Goal: Task Accomplishment & Management: Manage account settings

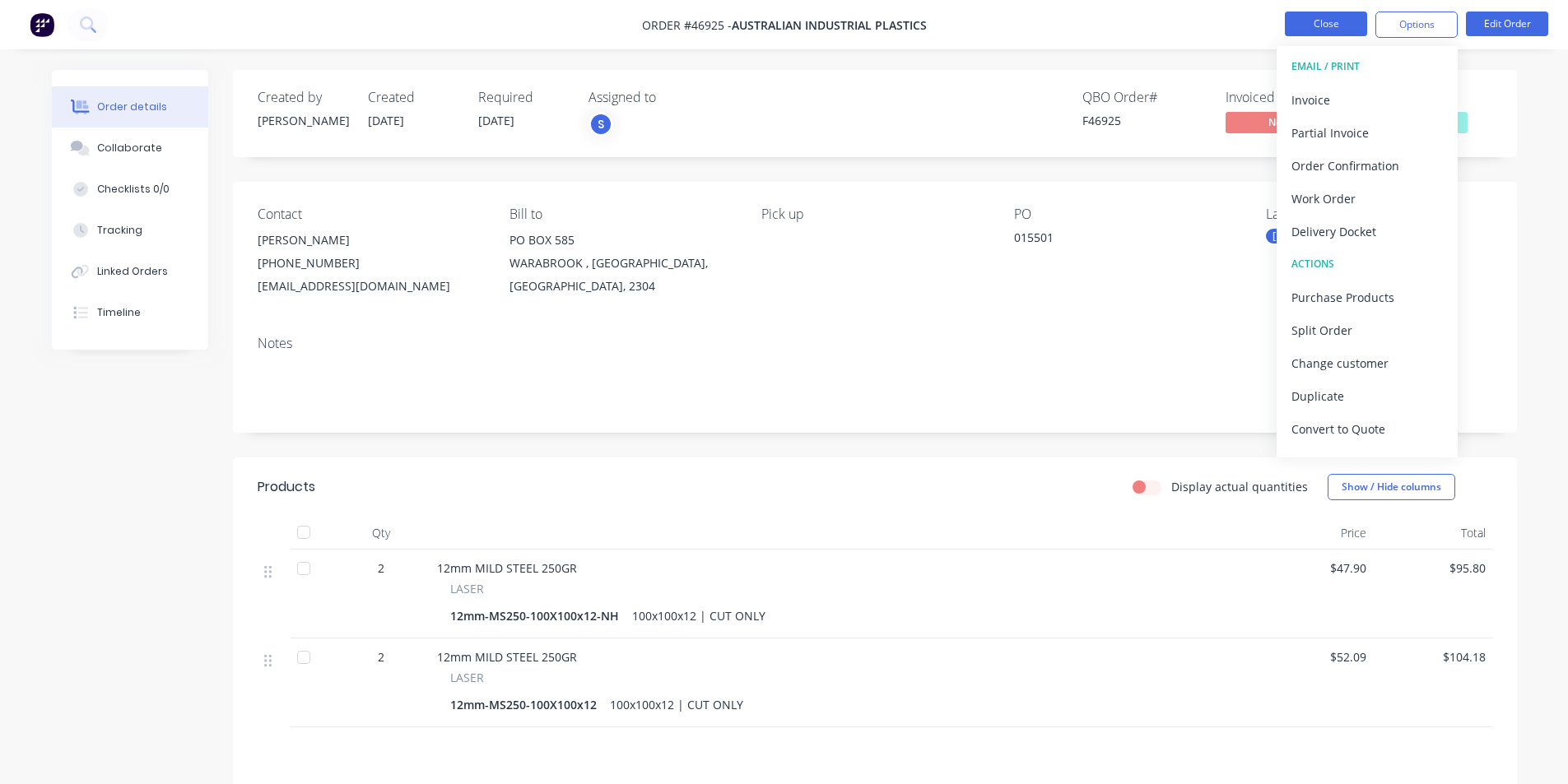
click at [1306, 20] on button "Close" at bounding box center [1326, 23] width 82 height 25
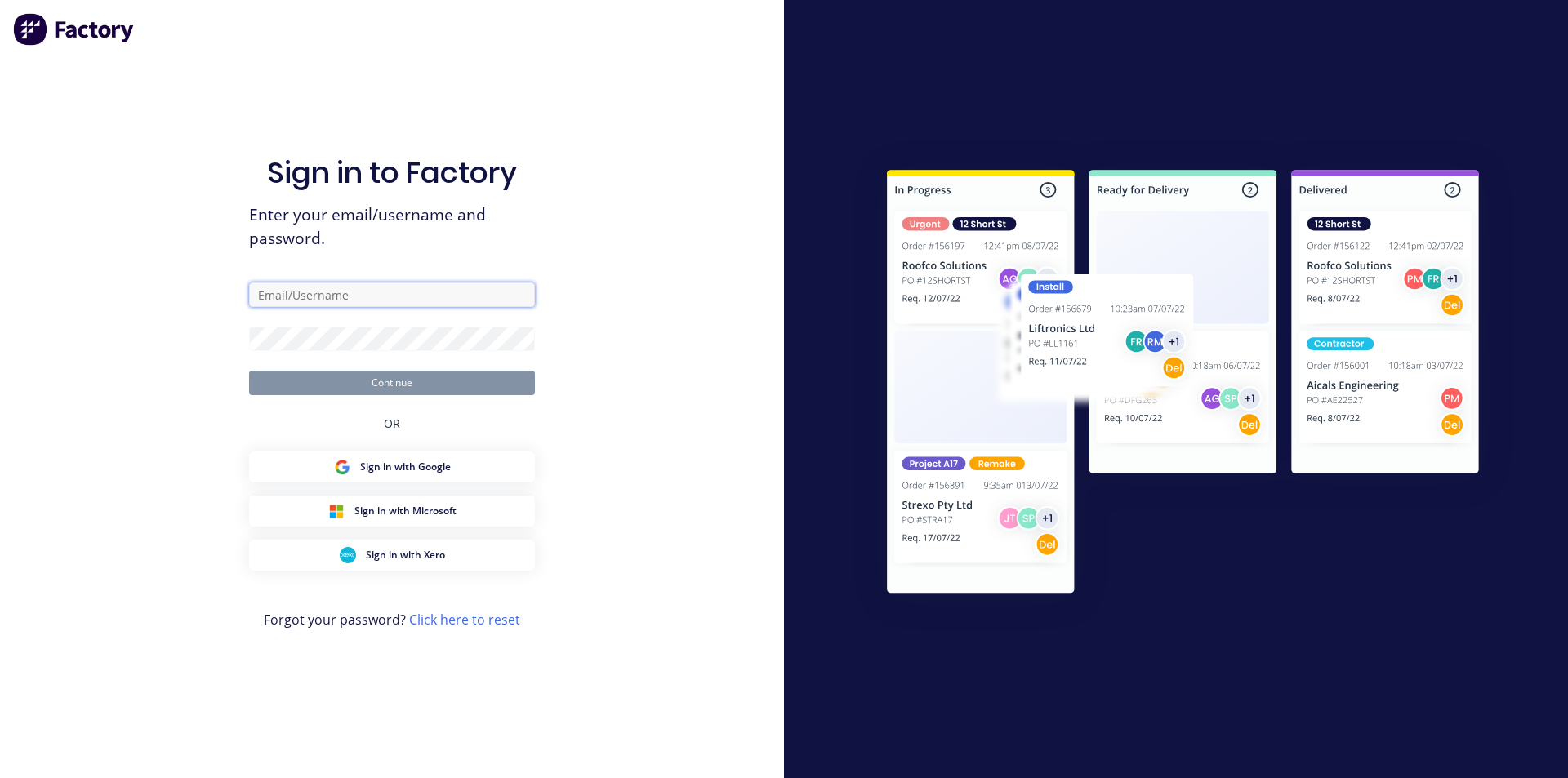
type input "[EMAIL_ADDRESS][DOMAIN_NAME]"
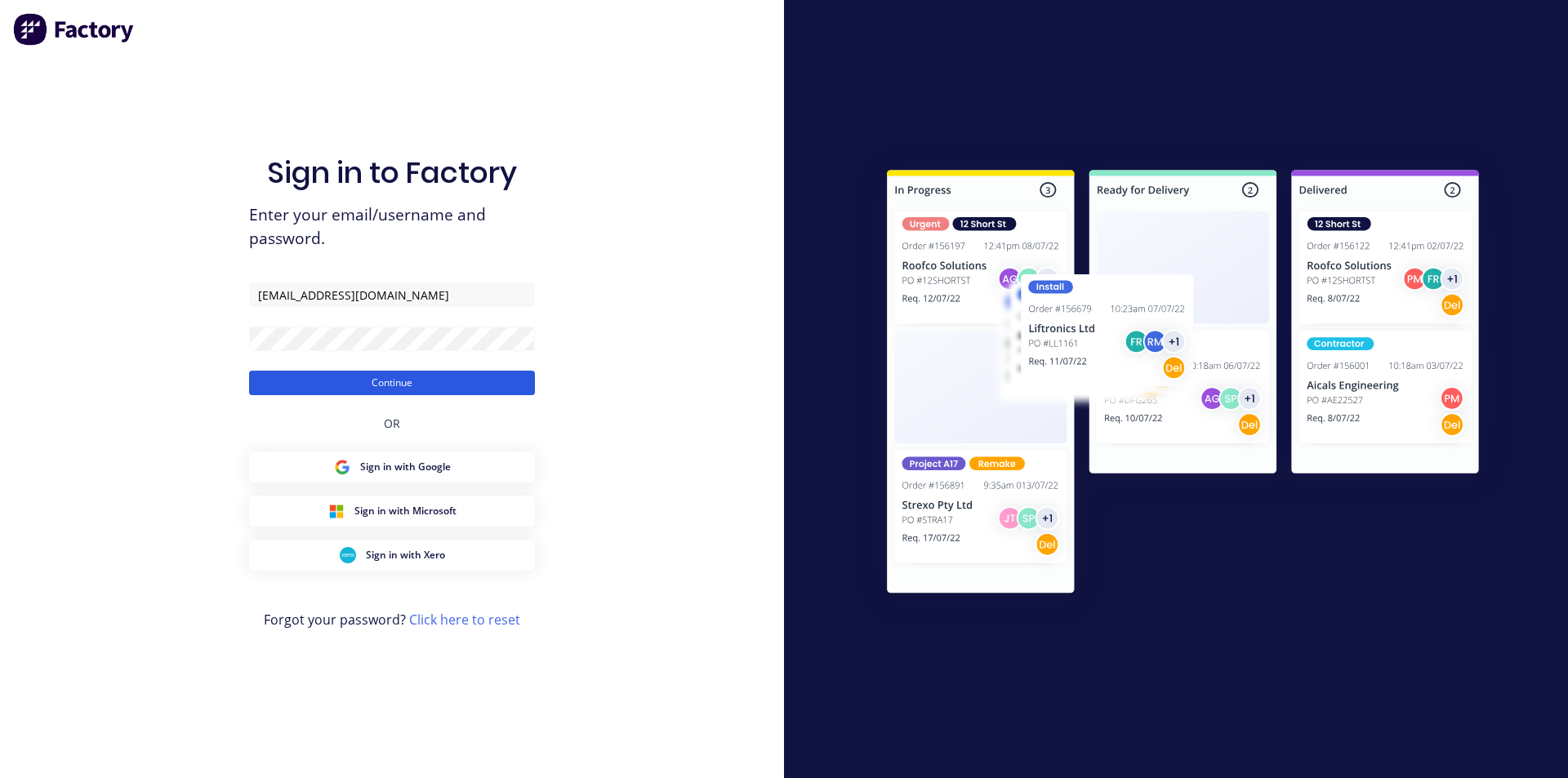
click at [334, 372] on button "Continue" at bounding box center [391, 383] width 286 height 25
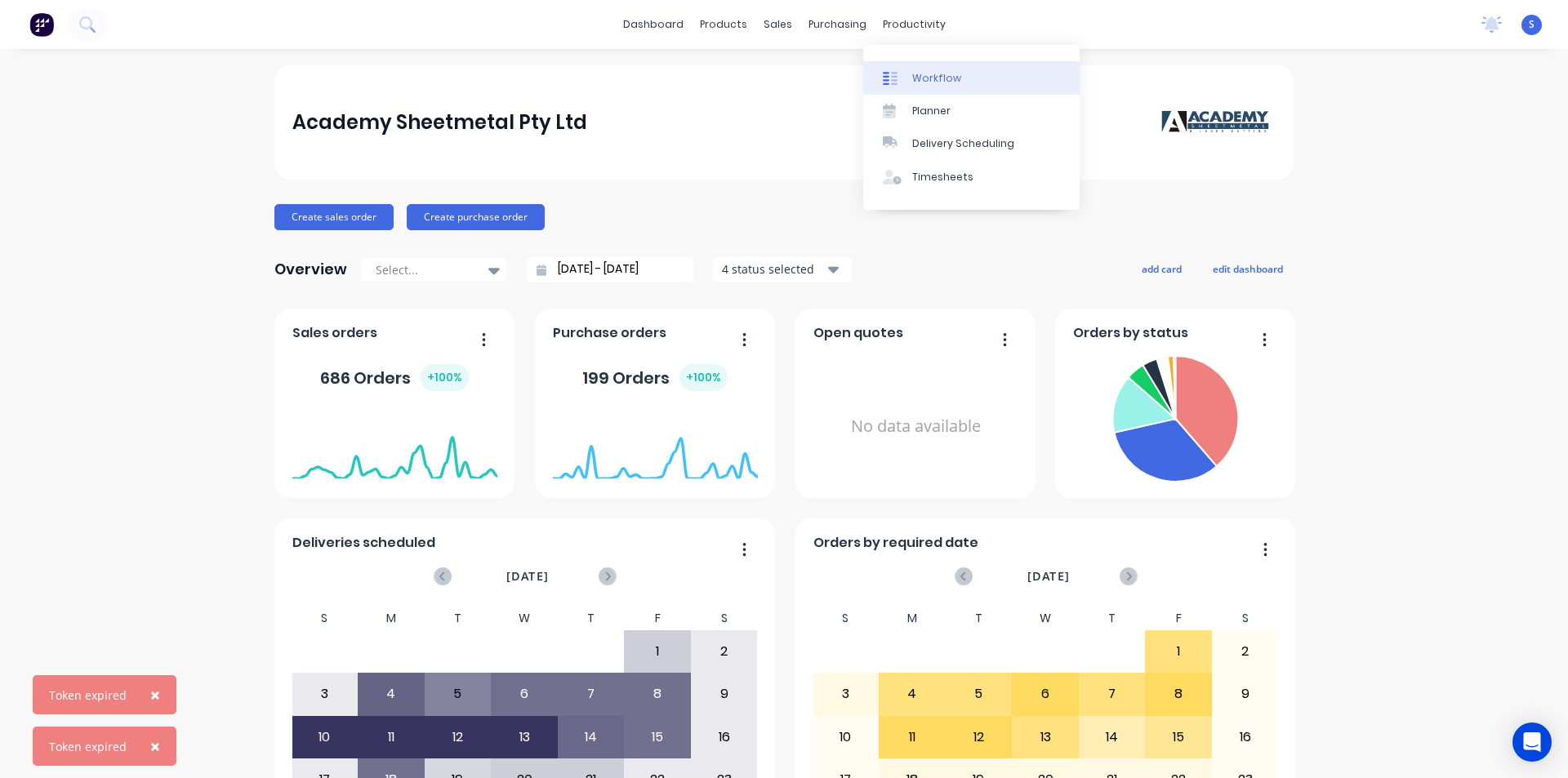
click at [946, 79] on div "Workflow" at bounding box center [937, 79] width 49 height 15
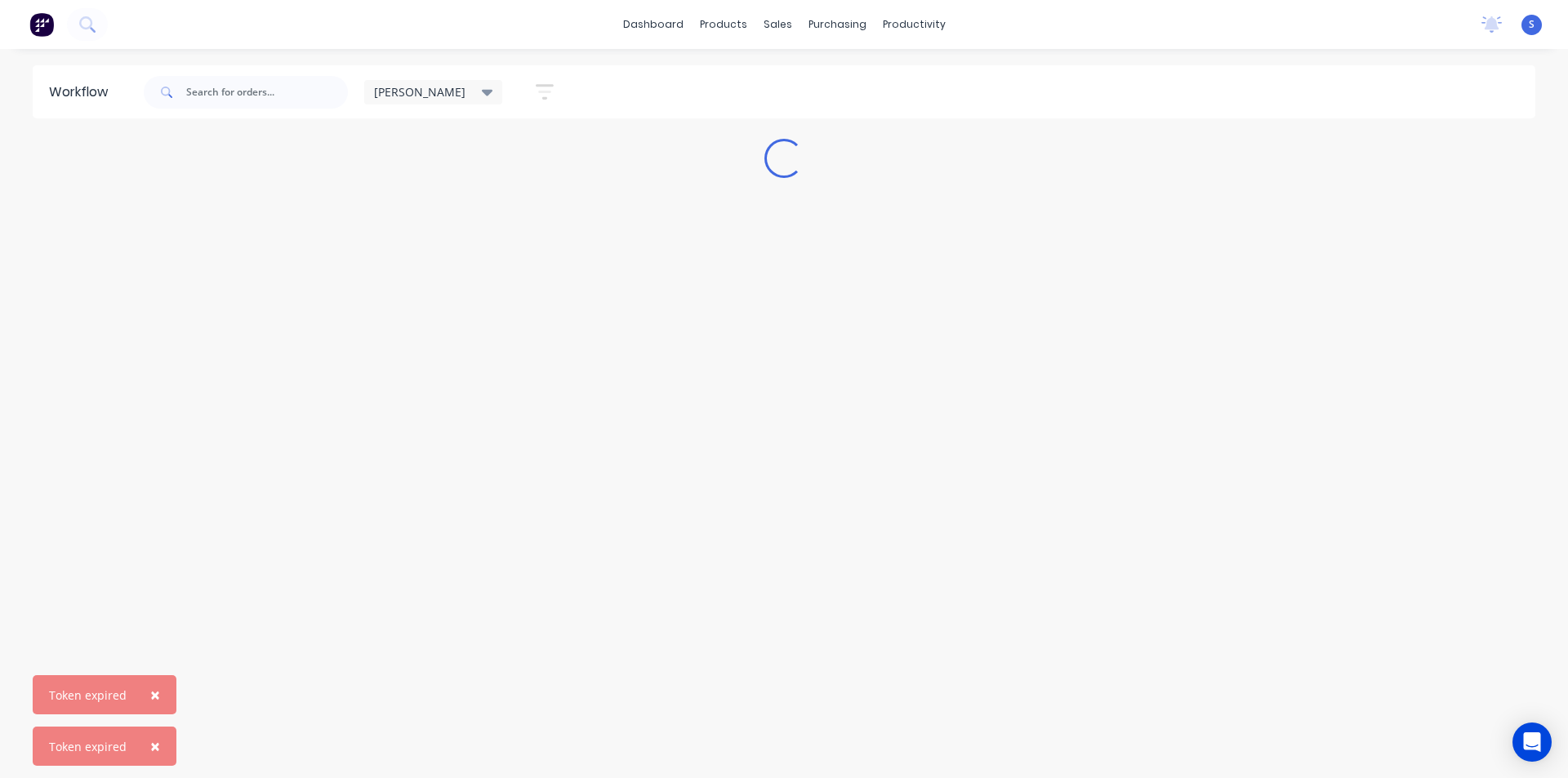
click at [151, 698] on span "×" at bounding box center [155, 695] width 10 height 23
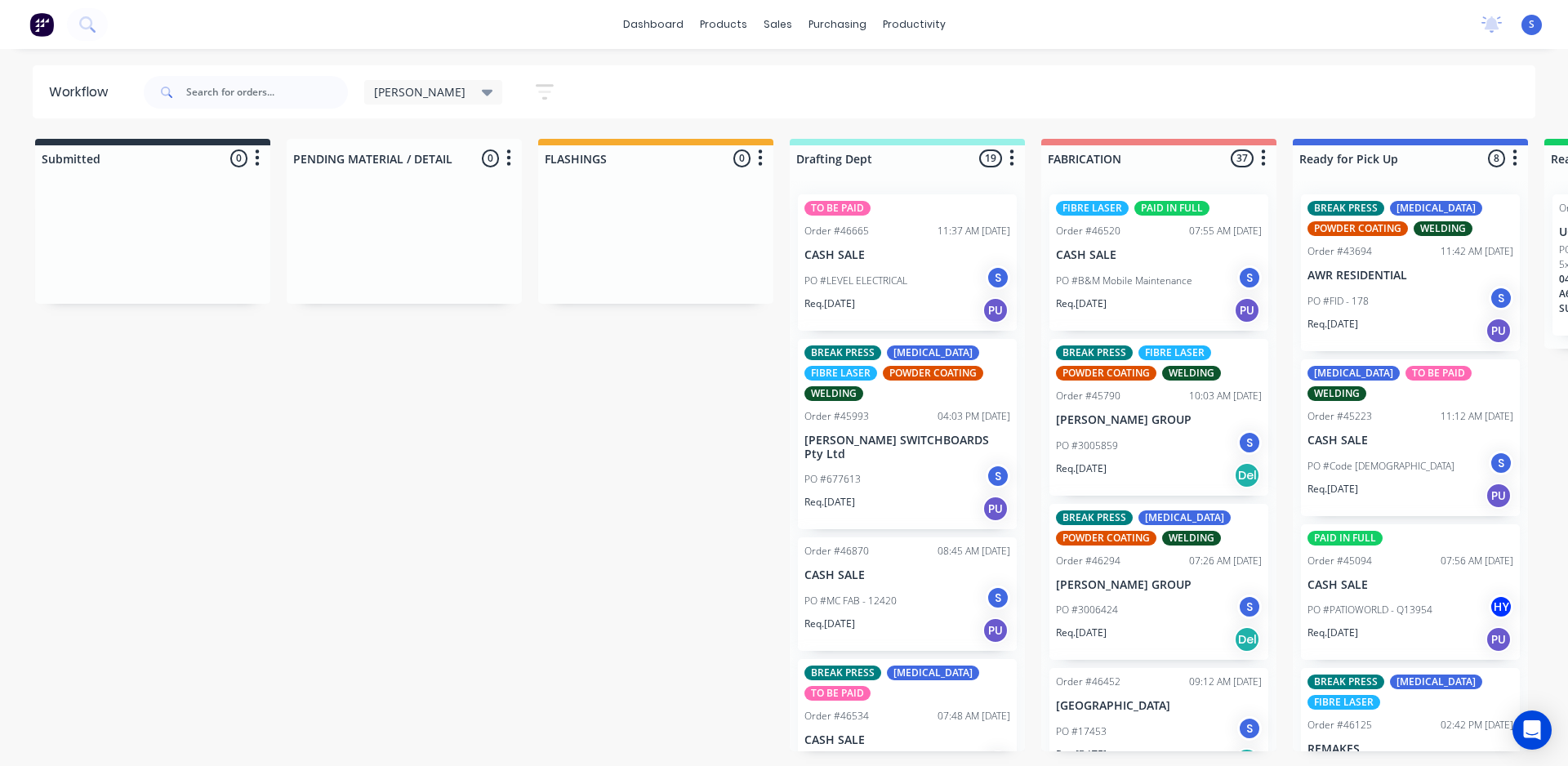
scroll to position [81, 0]
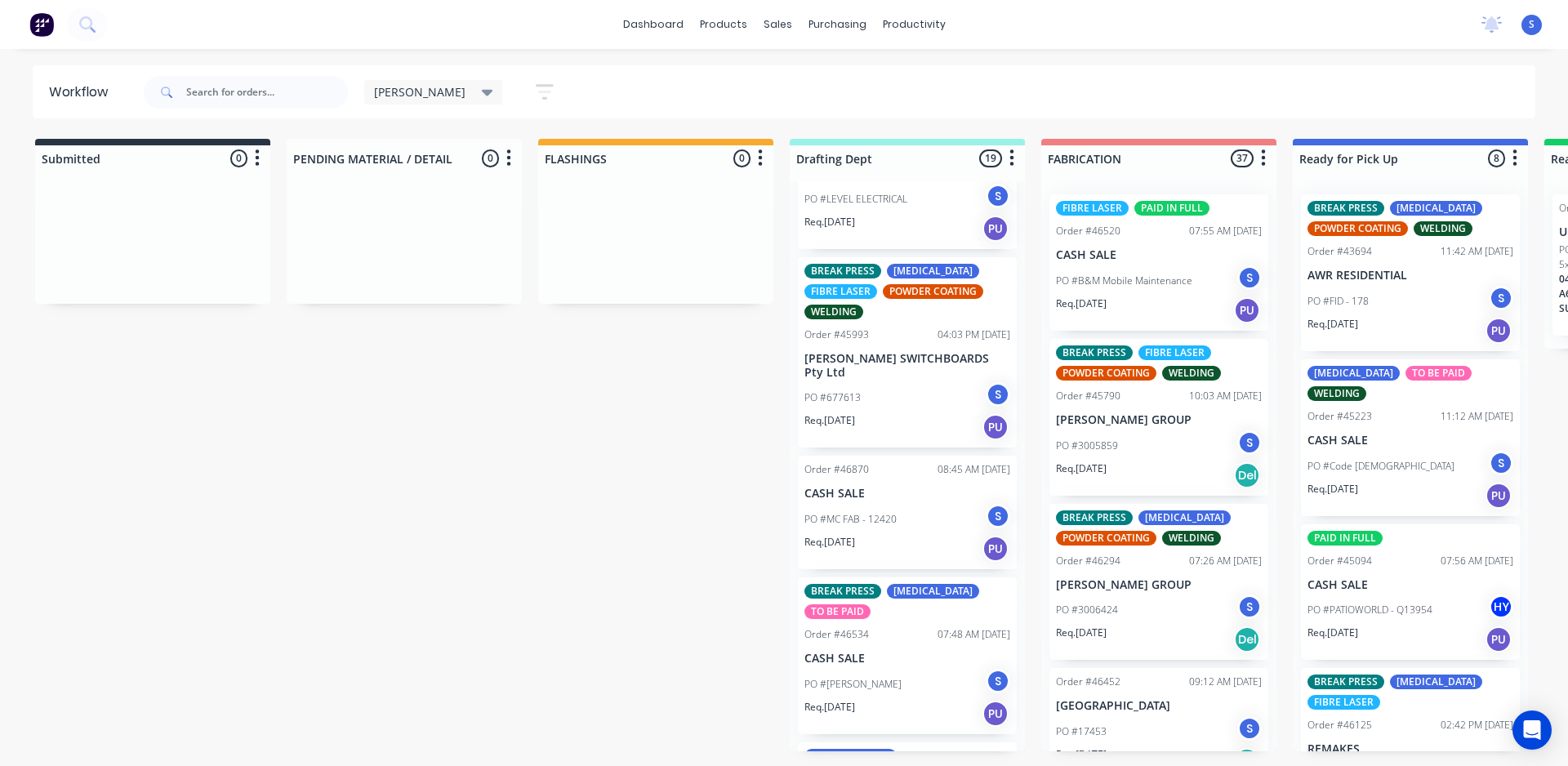
click at [422, 87] on div "[PERSON_NAME]" at bounding box center [434, 92] width 119 height 15
click at [398, 209] on button "None" at bounding box center [463, 213] width 174 height 18
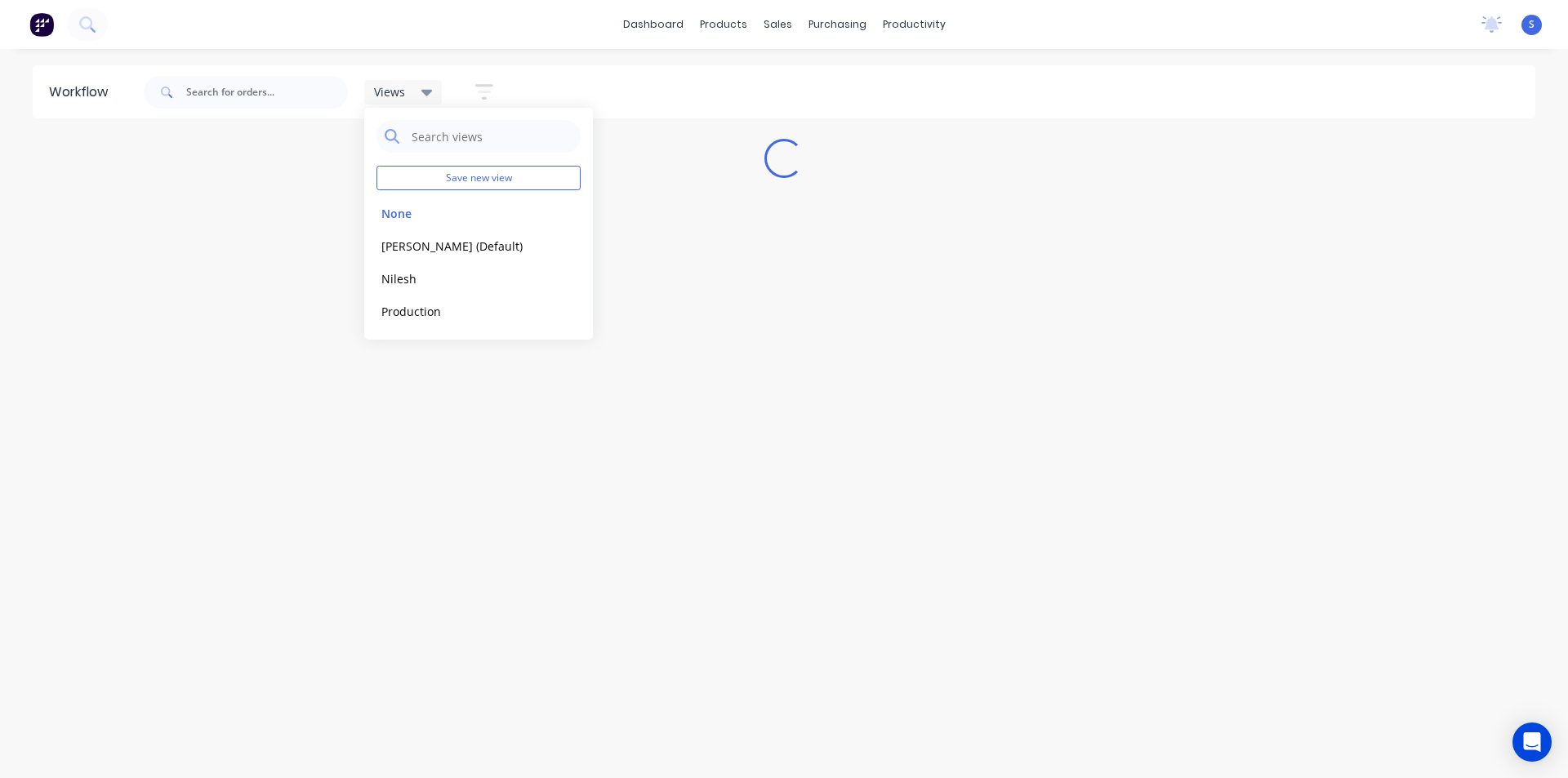
click at [1113, 58] on div "dashboard products sales purchasing productivity dashboard products Product Cat…" at bounding box center [784, 340] width 1568 height 680
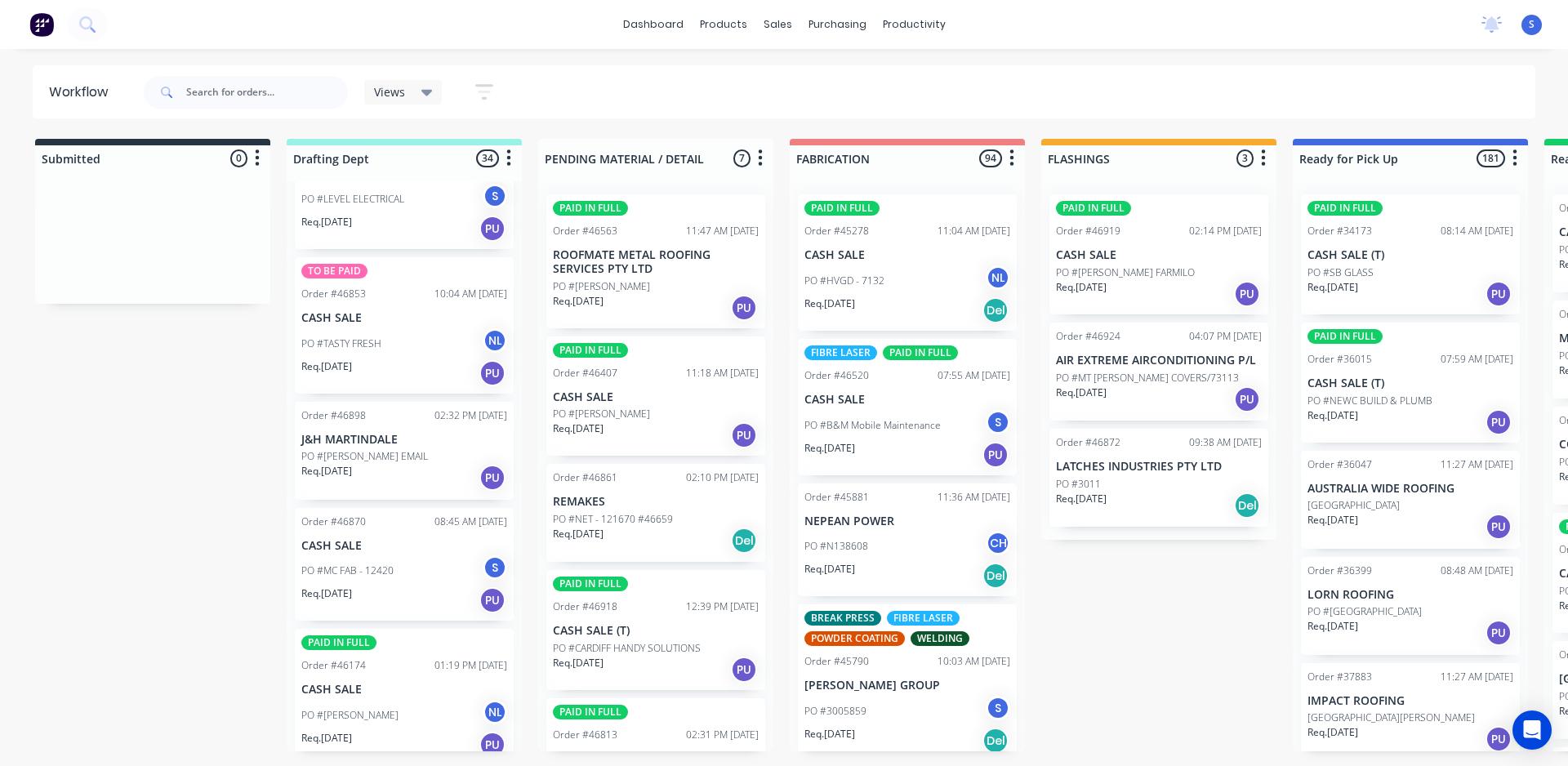
scroll to position [0, 0]
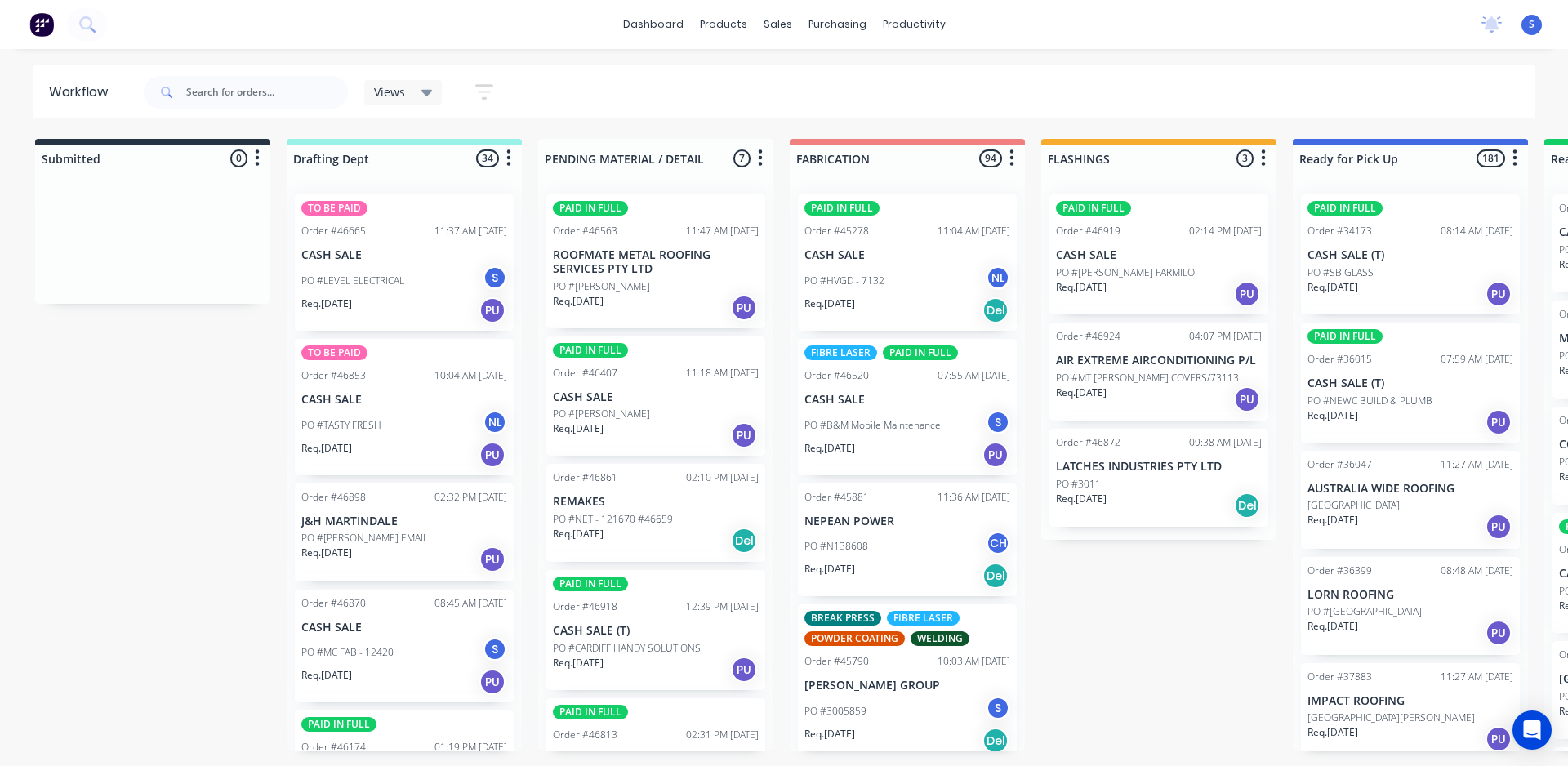
click at [363, 565] on div "Req. [DATE] PU" at bounding box center [404, 559] width 206 height 28
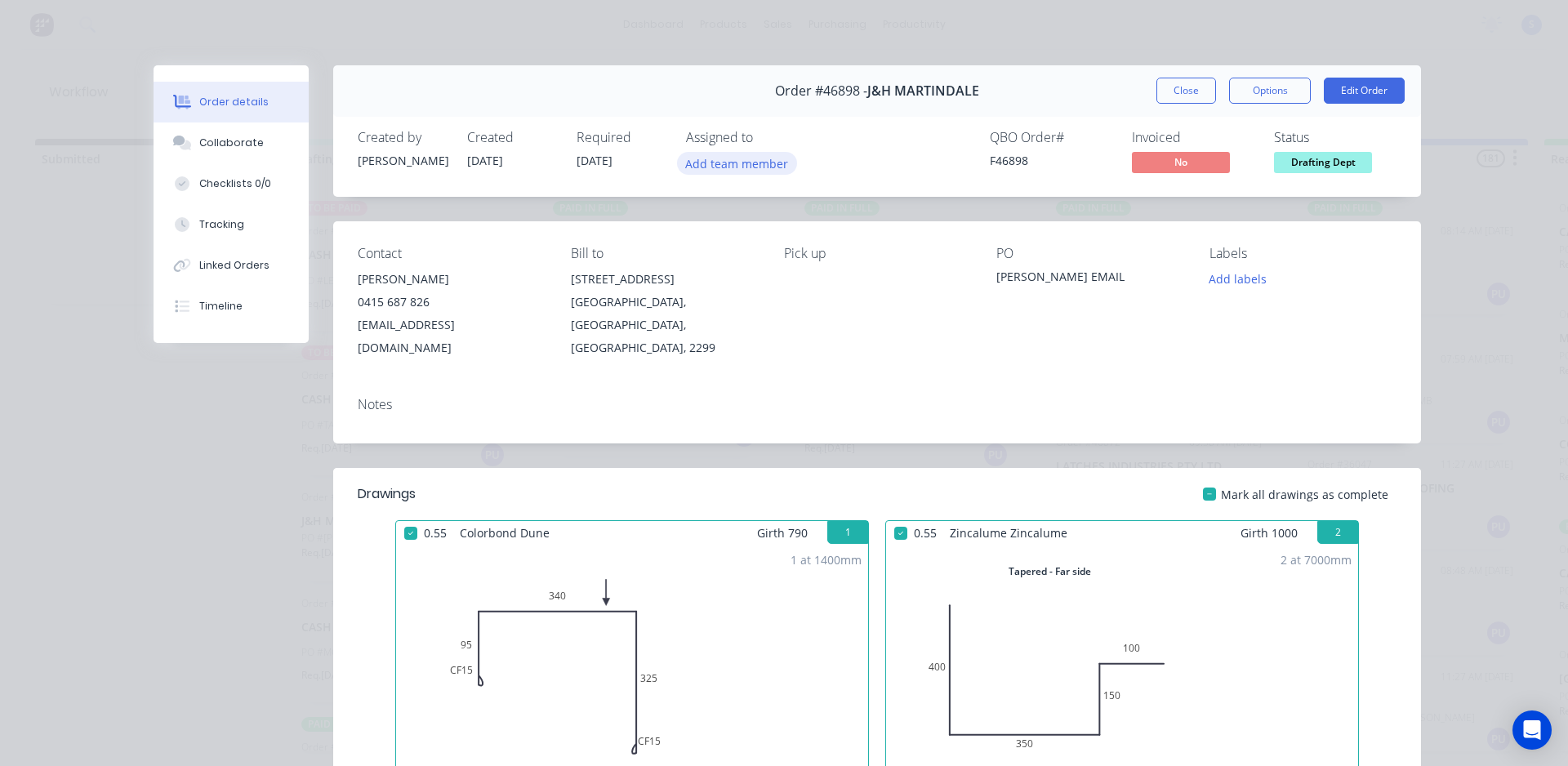
click at [757, 170] on button "Add team member" at bounding box center [737, 163] width 120 height 22
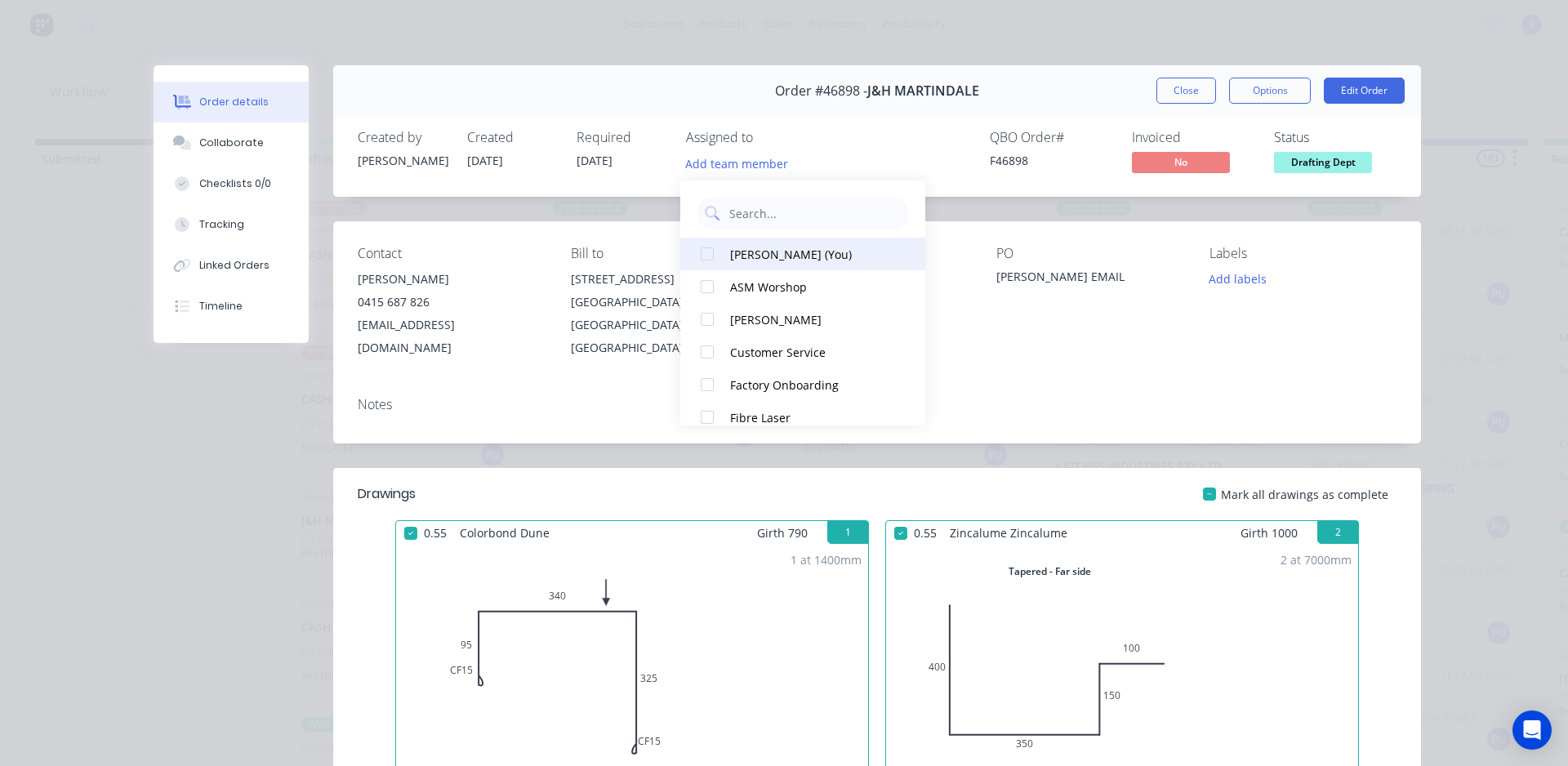
click at [712, 250] on div at bounding box center [706, 253] width 32 height 32
click at [842, 94] on span "Order #46898 -" at bounding box center [821, 91] width 92 height 16
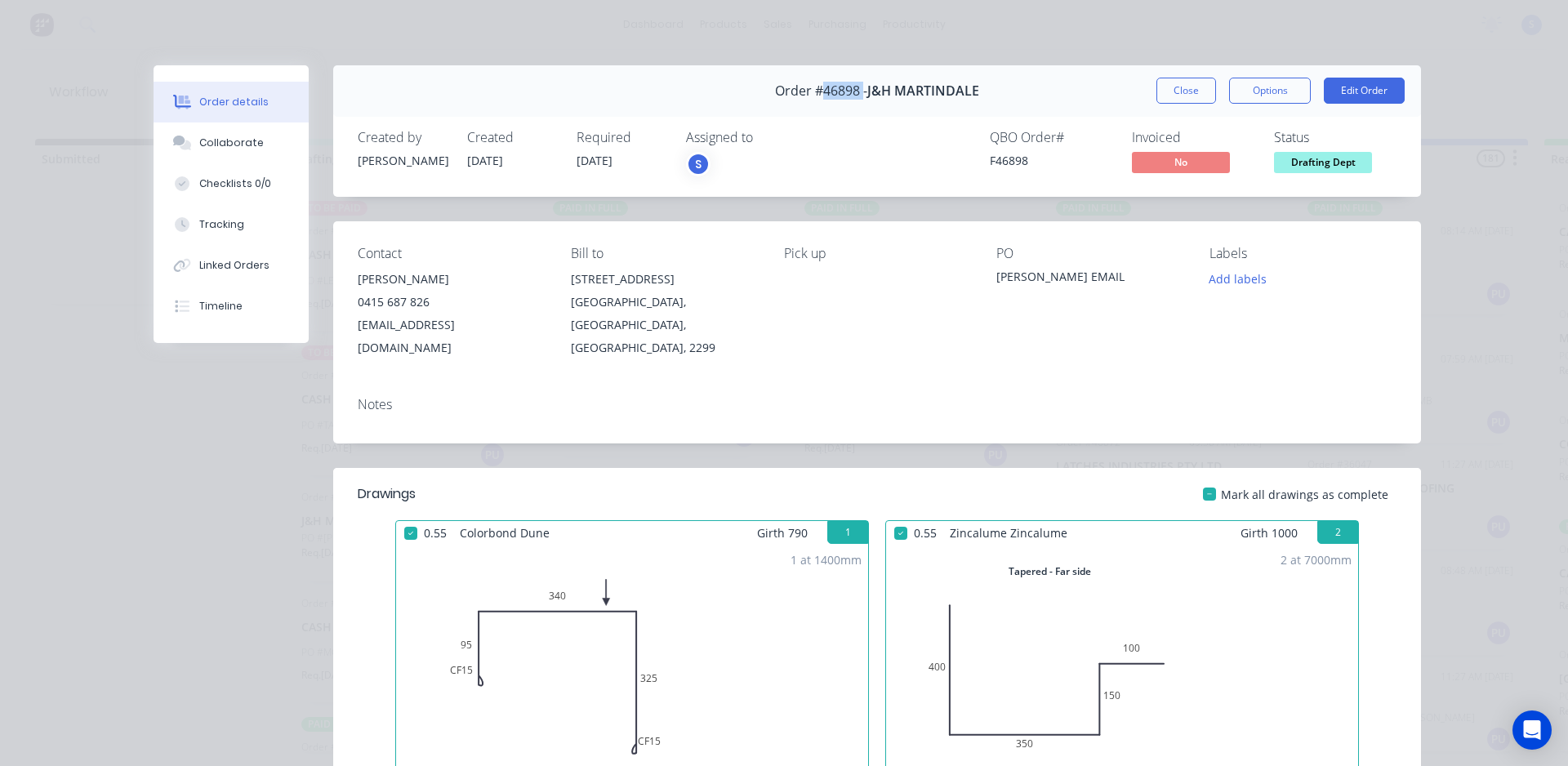
click at [842, 94] on span "Order #46898 -" at bounding box center [821, 91] width 92 height 16
click at [1165, 92] on button "Close" at bounding box center [1186, 91] width 59 height 26
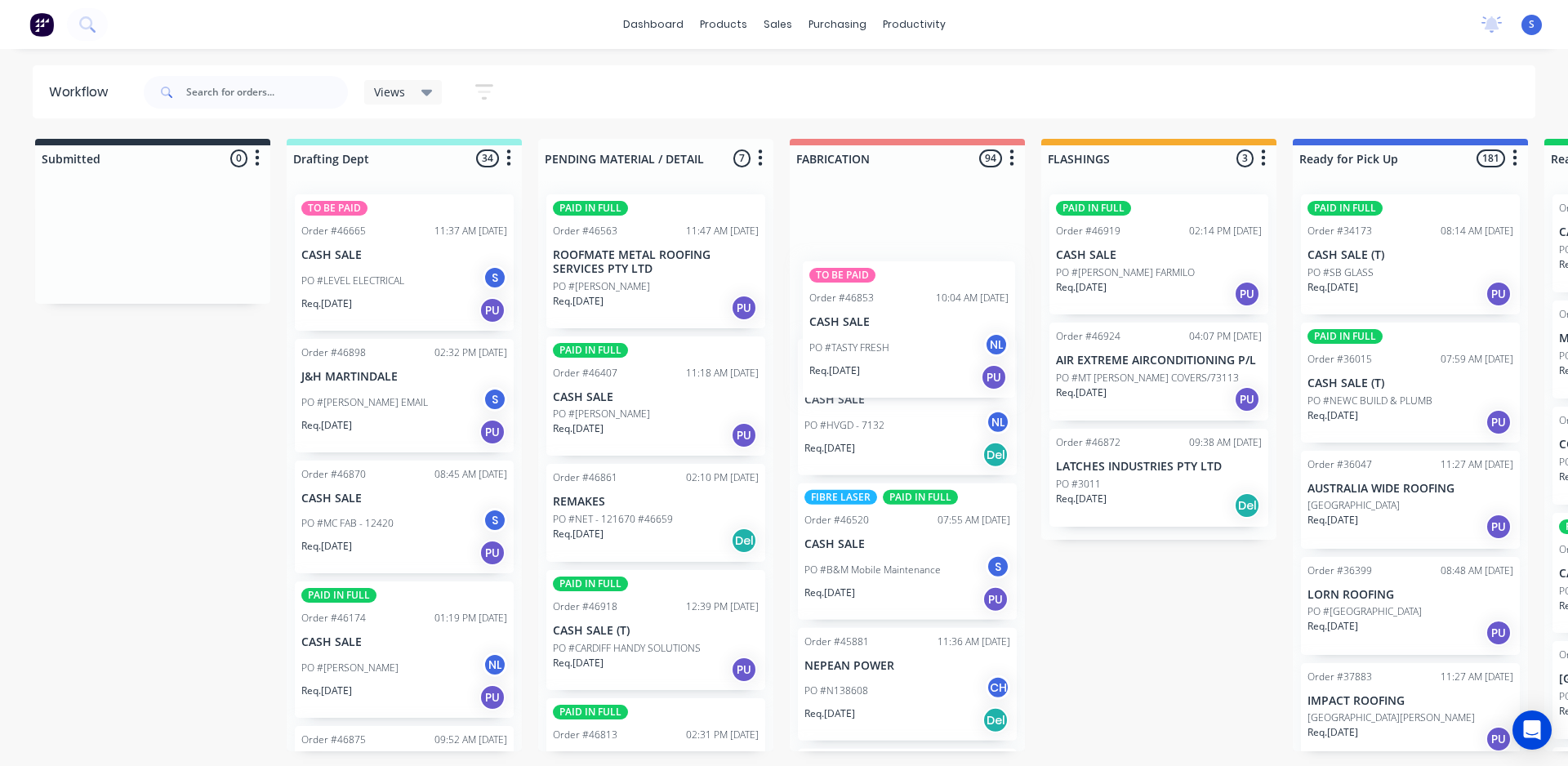
drag, startPoint x: 376, startPoint y: 431, endPoint x: 894, endPoint y: 354, distance: 523.7
click at [894, 354] on div "Submitted 0 Sort By Created date Required date Order number Customer name Most …" at bounding box center [1350, 444] width 2725 height 613
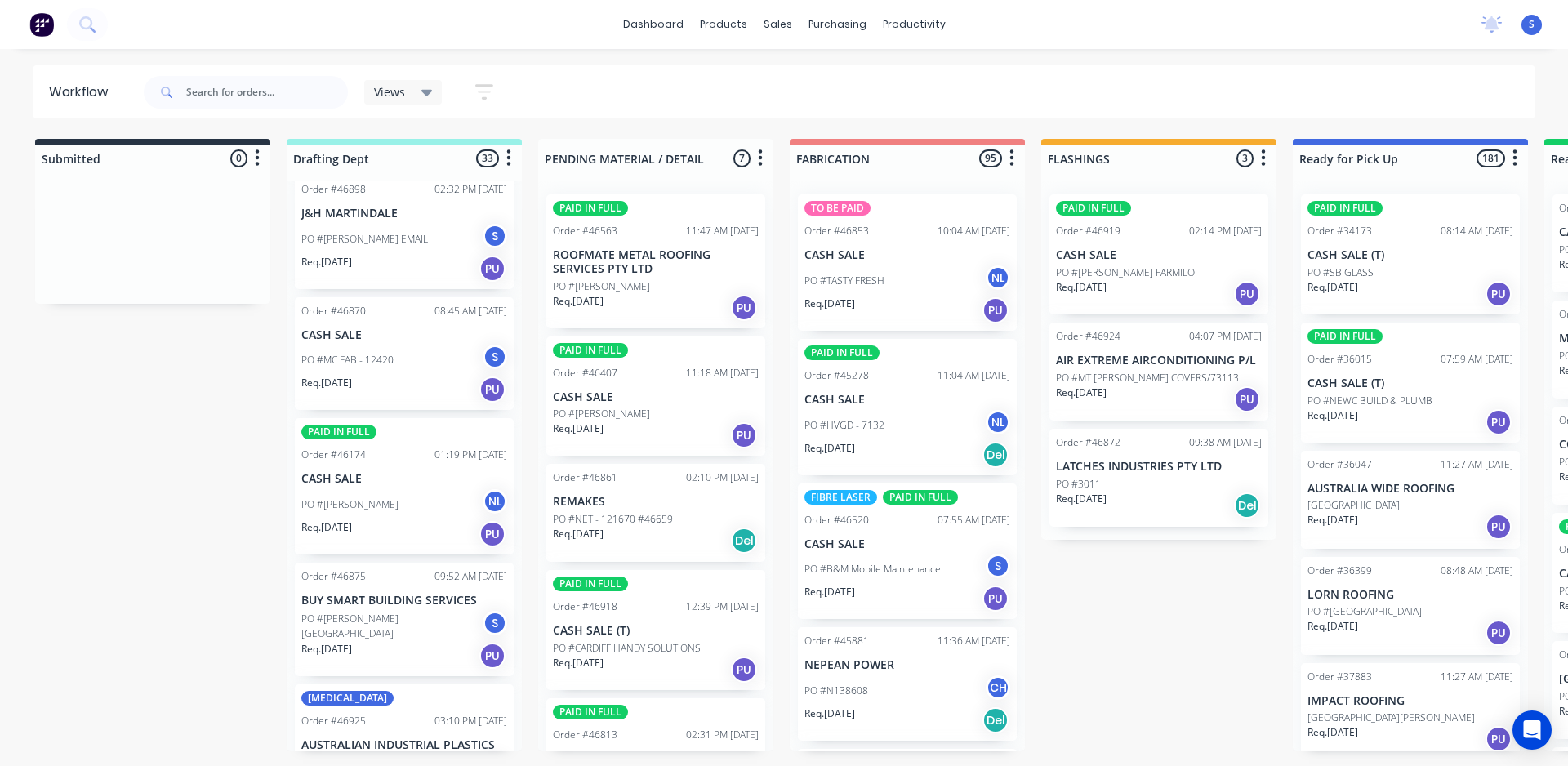
scroll to position [245, 0]
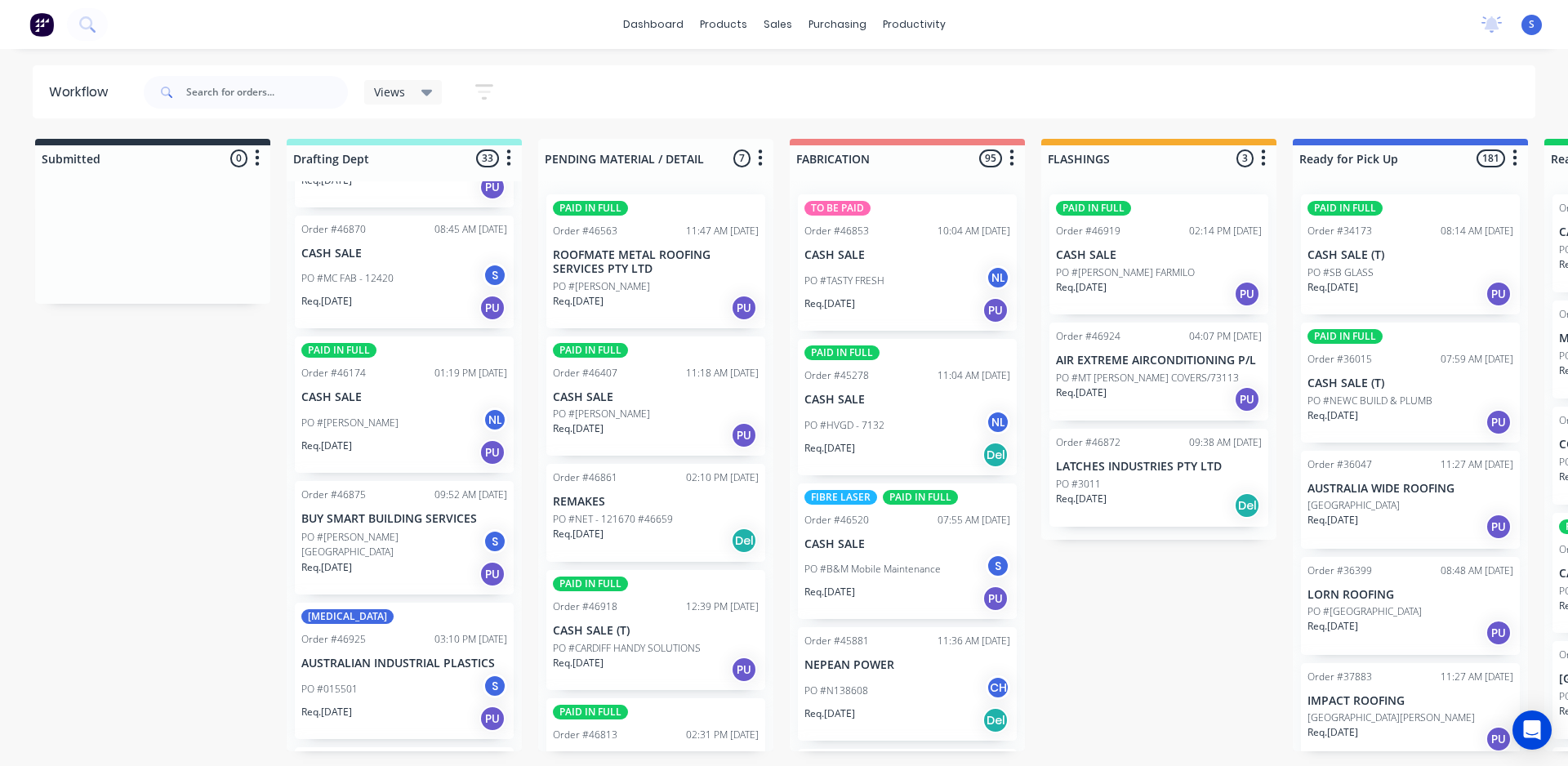
click at [389, 547] on p "PO #[PERSON_NAME] [GEOGRAPHIC_DATA]" at bounding box center [392, 544] width 181 height 30
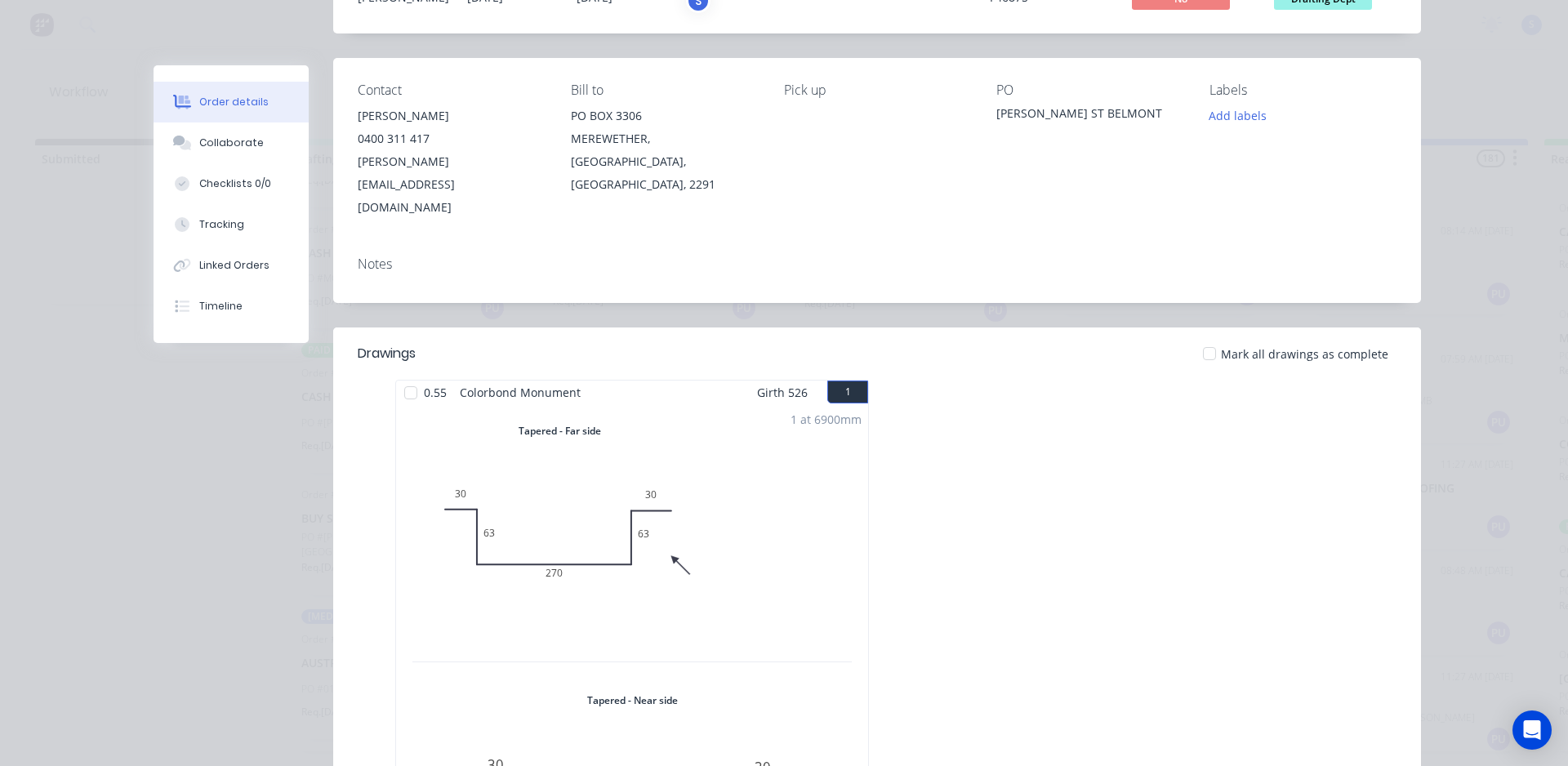
scroll to position [0, 0]
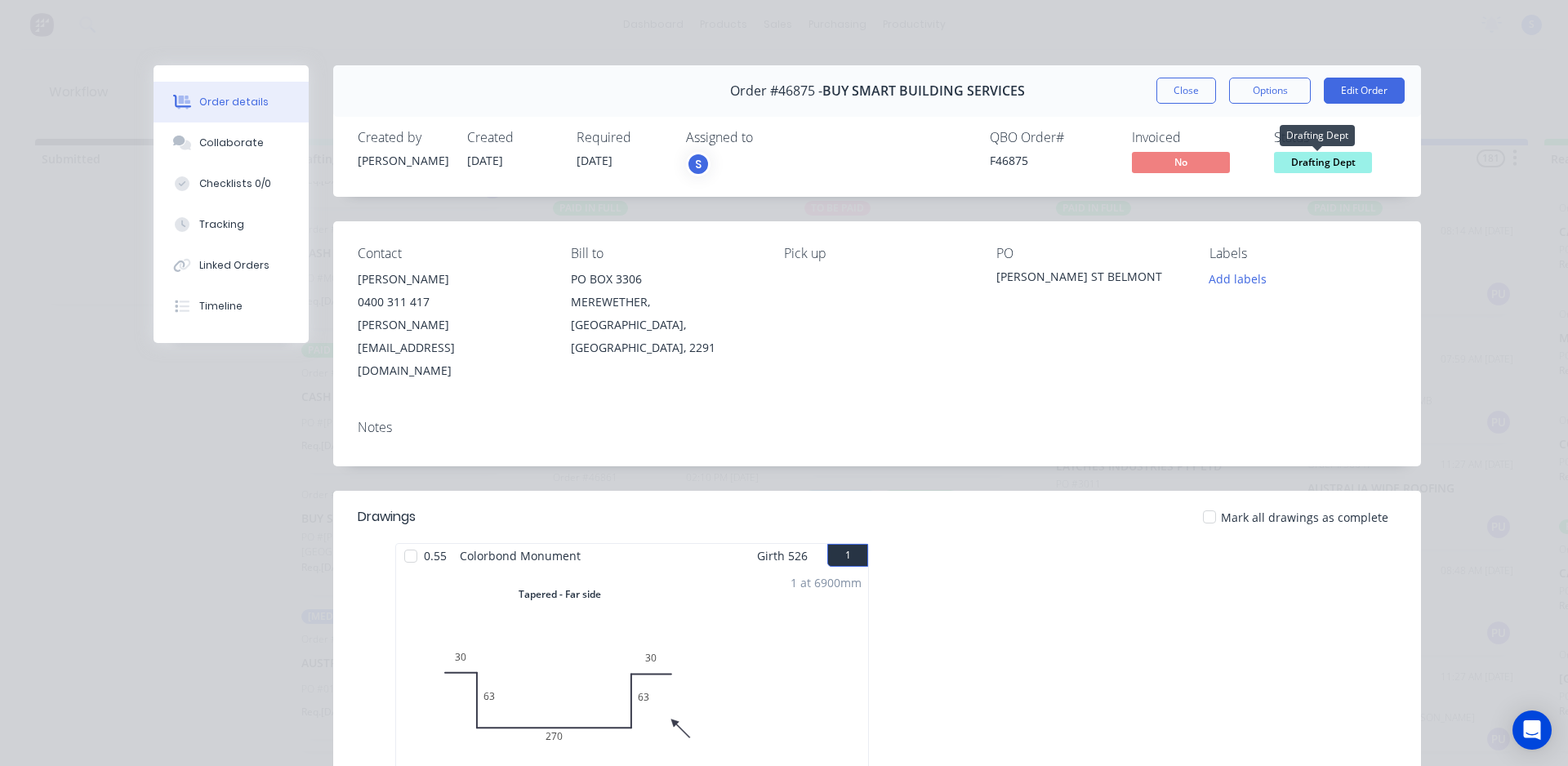
click at [1342, 161] on span "Drafting Dept" at bounding box center [1323, 162] width 98 height 20
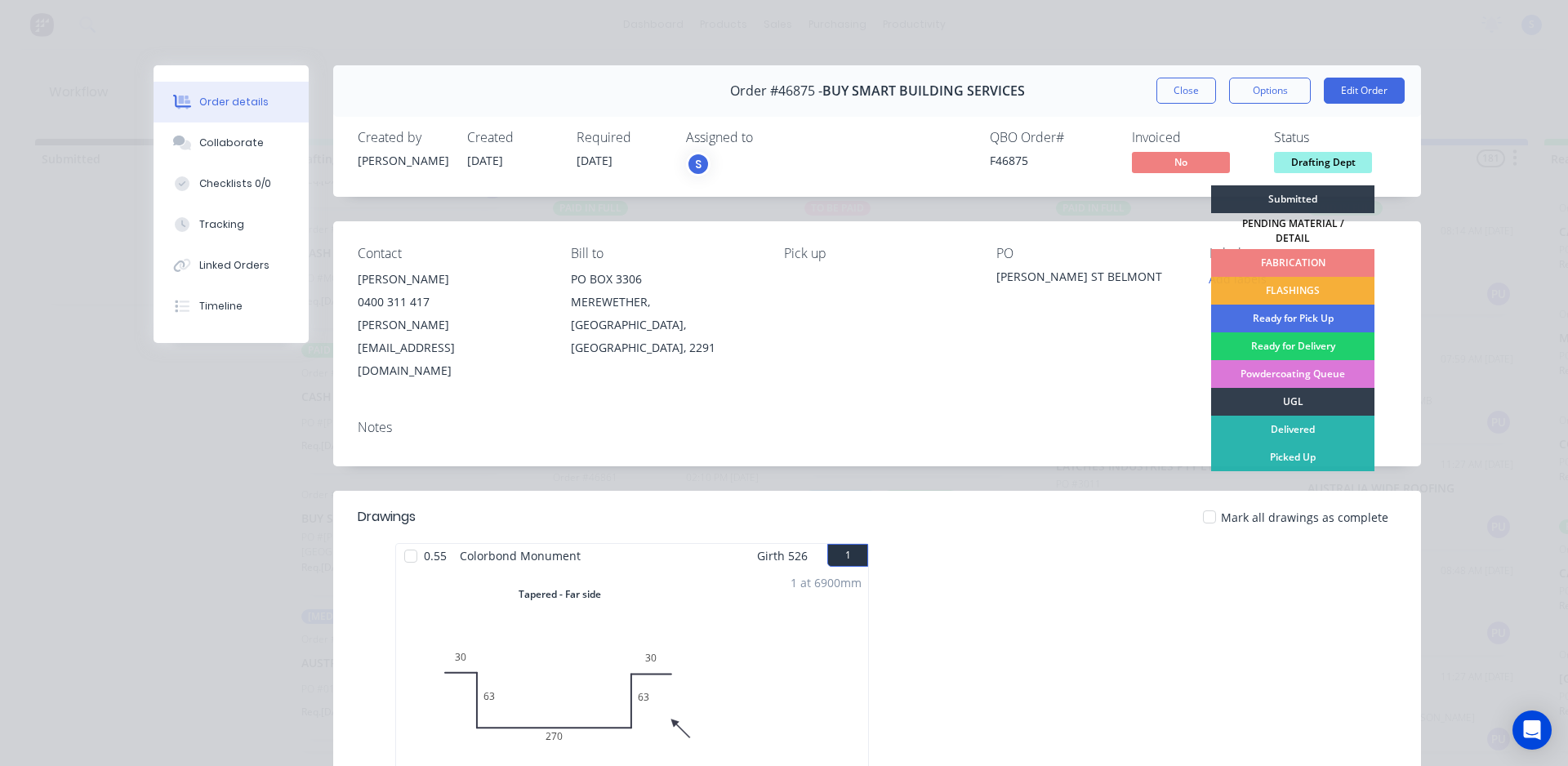
click at [1277, 250] on div "FABRICATION" at bounding box center [1292, 262] width 164 height 28
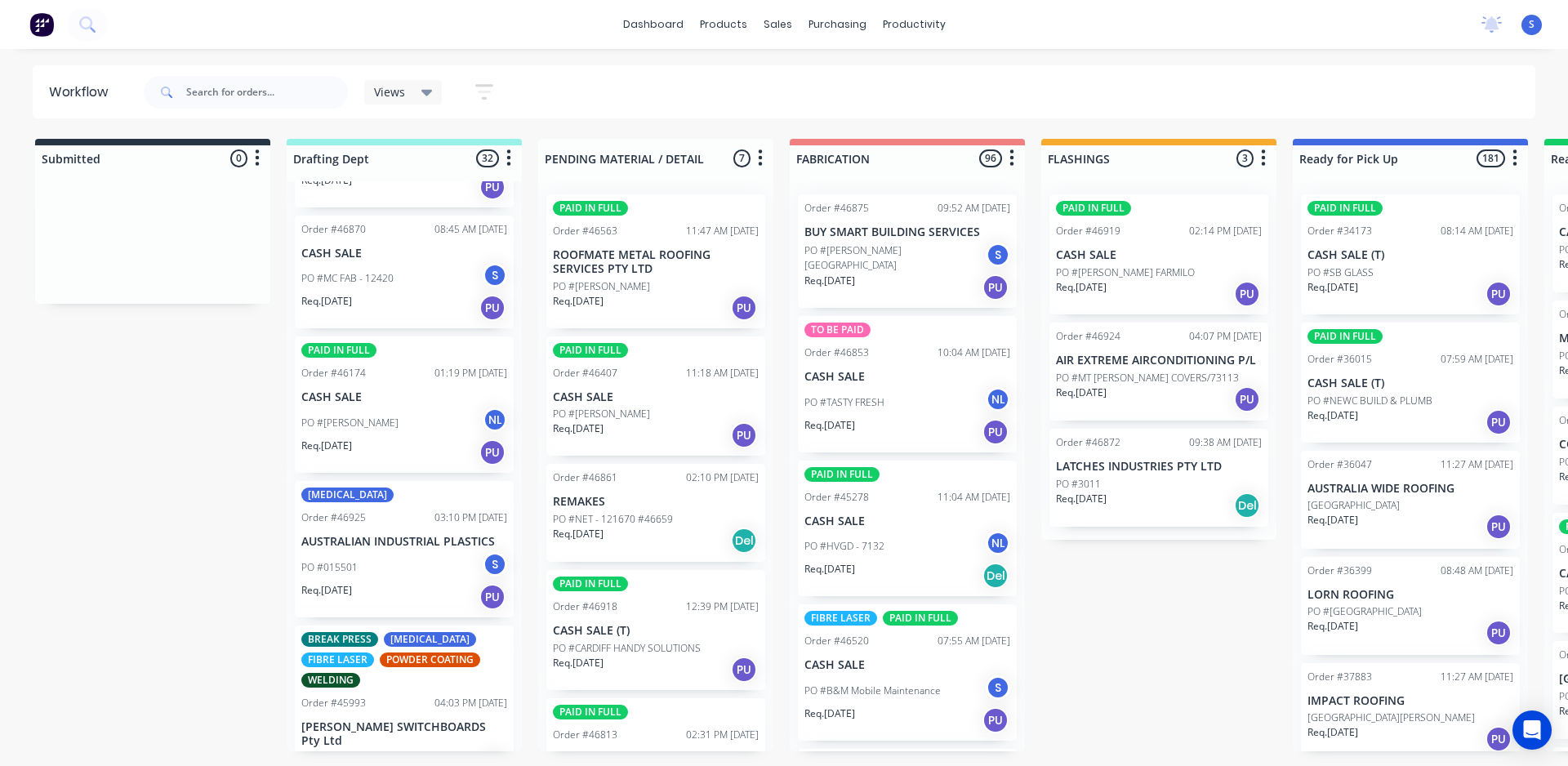
scroll to position [326, 0]
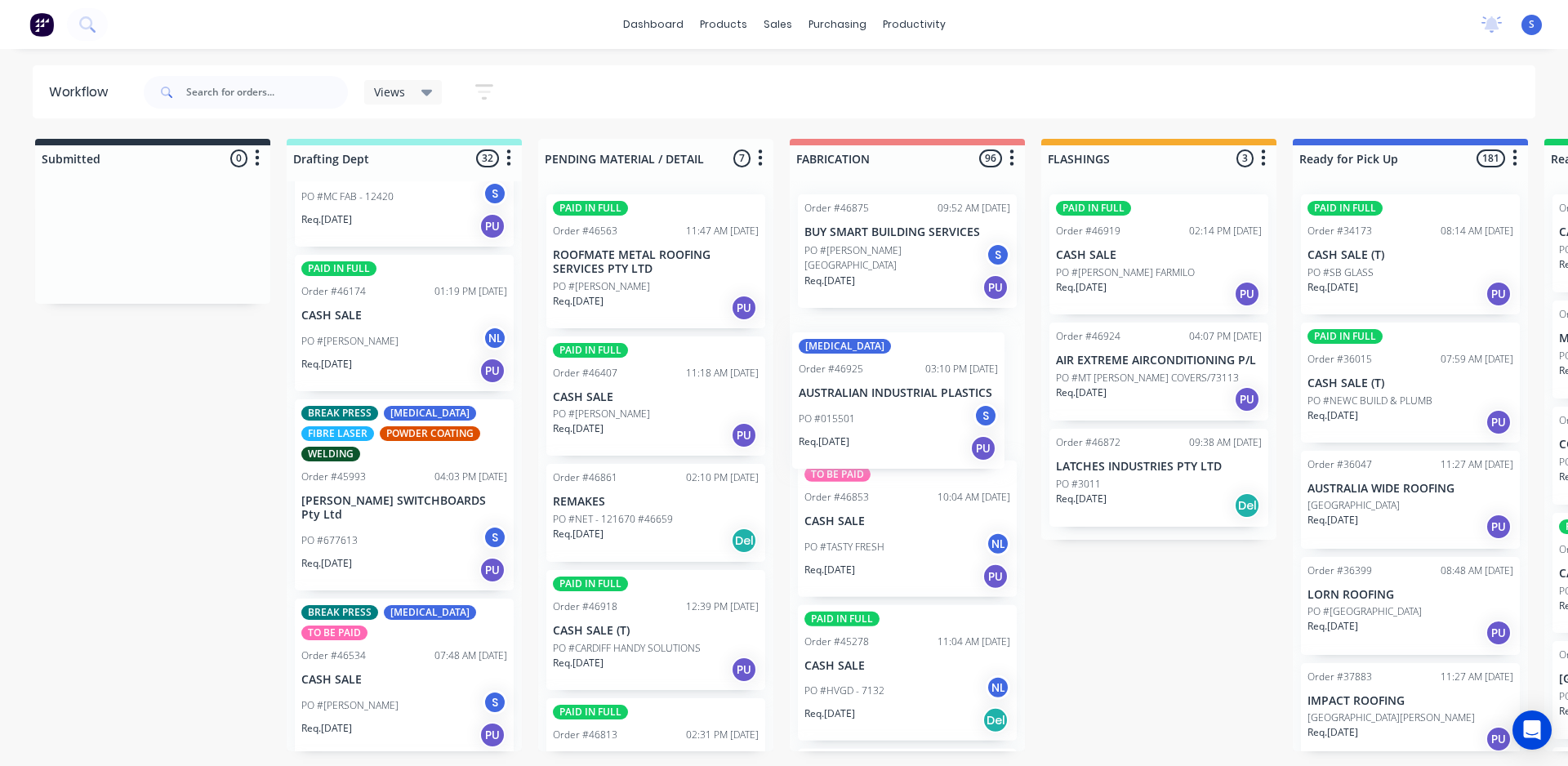
drag, startPoint x: 378, startPoint y: 476, endPoint x: 886, endPoint y: 409, distance: 512.4
click at [886, 409] on div "Submitted 0 Sort By Created date Required date Order number Customer name Most …" at bounding box center [1350, 444] width 2725 height 613
click at [898, 393] on div "PO #015501 S" at bounding box center [907, 403] width 206 height 31
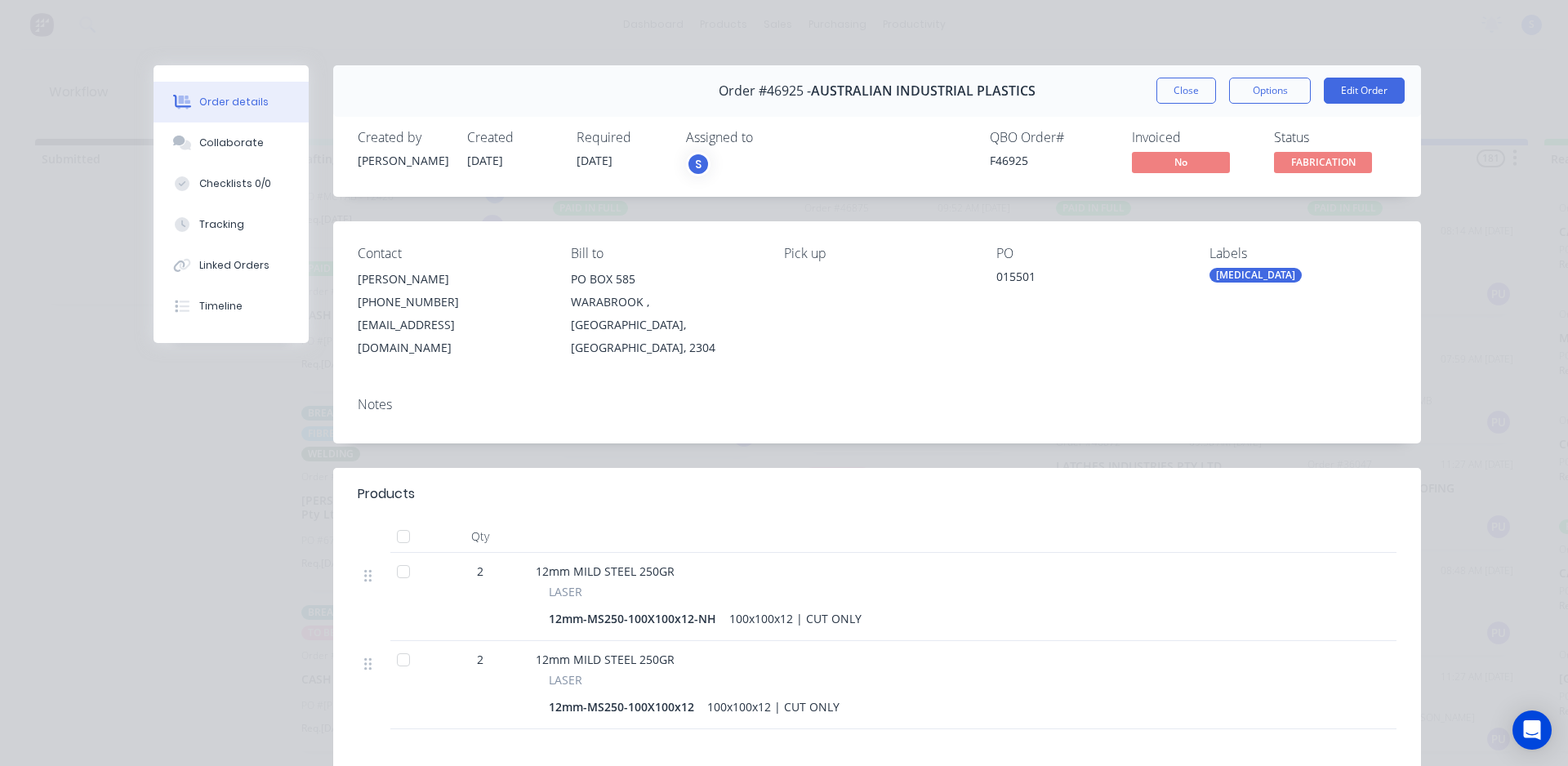
click at [1238, 274] on div "[MEDICAL_DATA]" at bounding box center [1256, 275] width 92 height 15
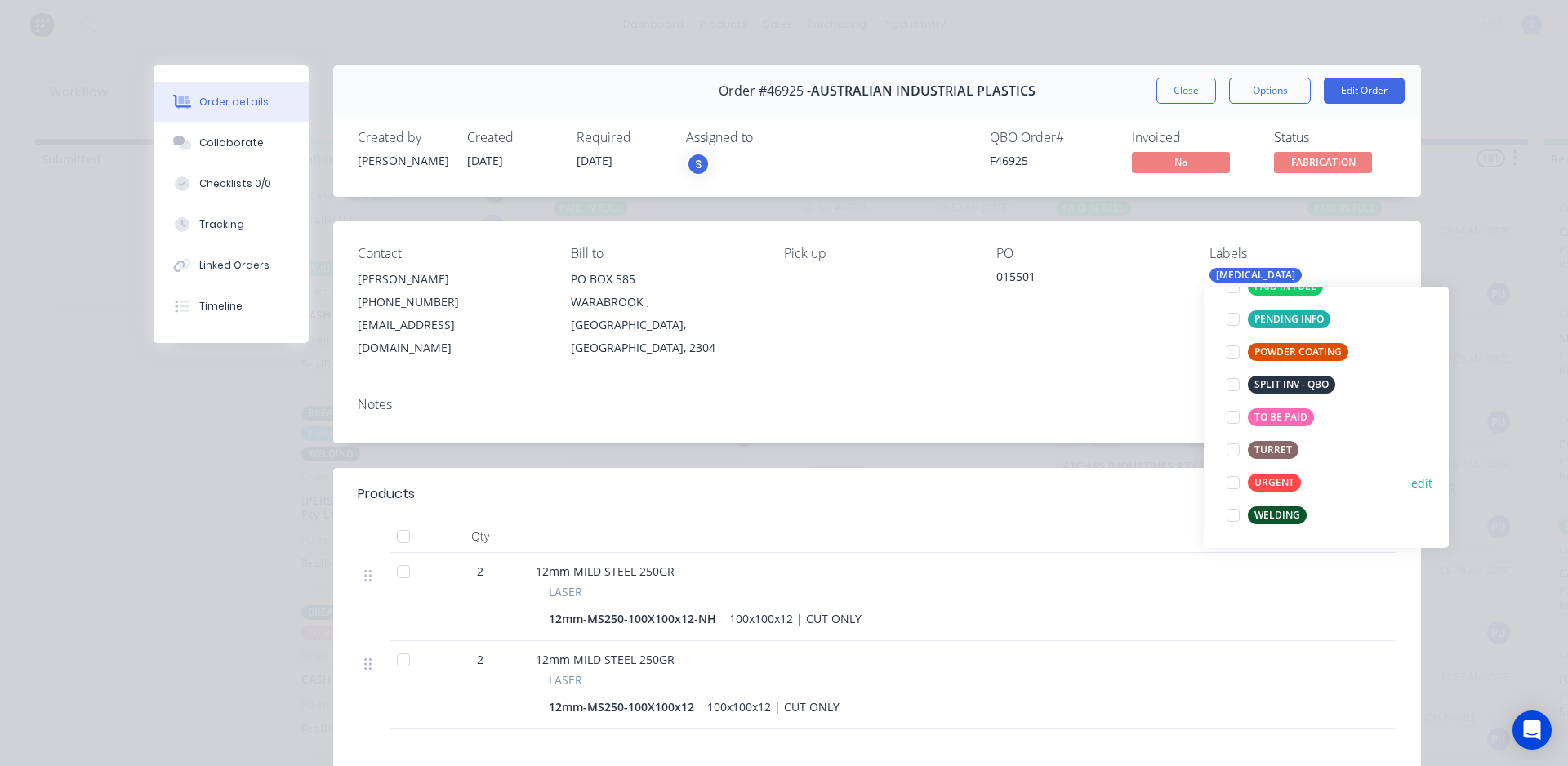
click at [1236, 482] on div at bounding box center [1232, 482] width 32 height 32
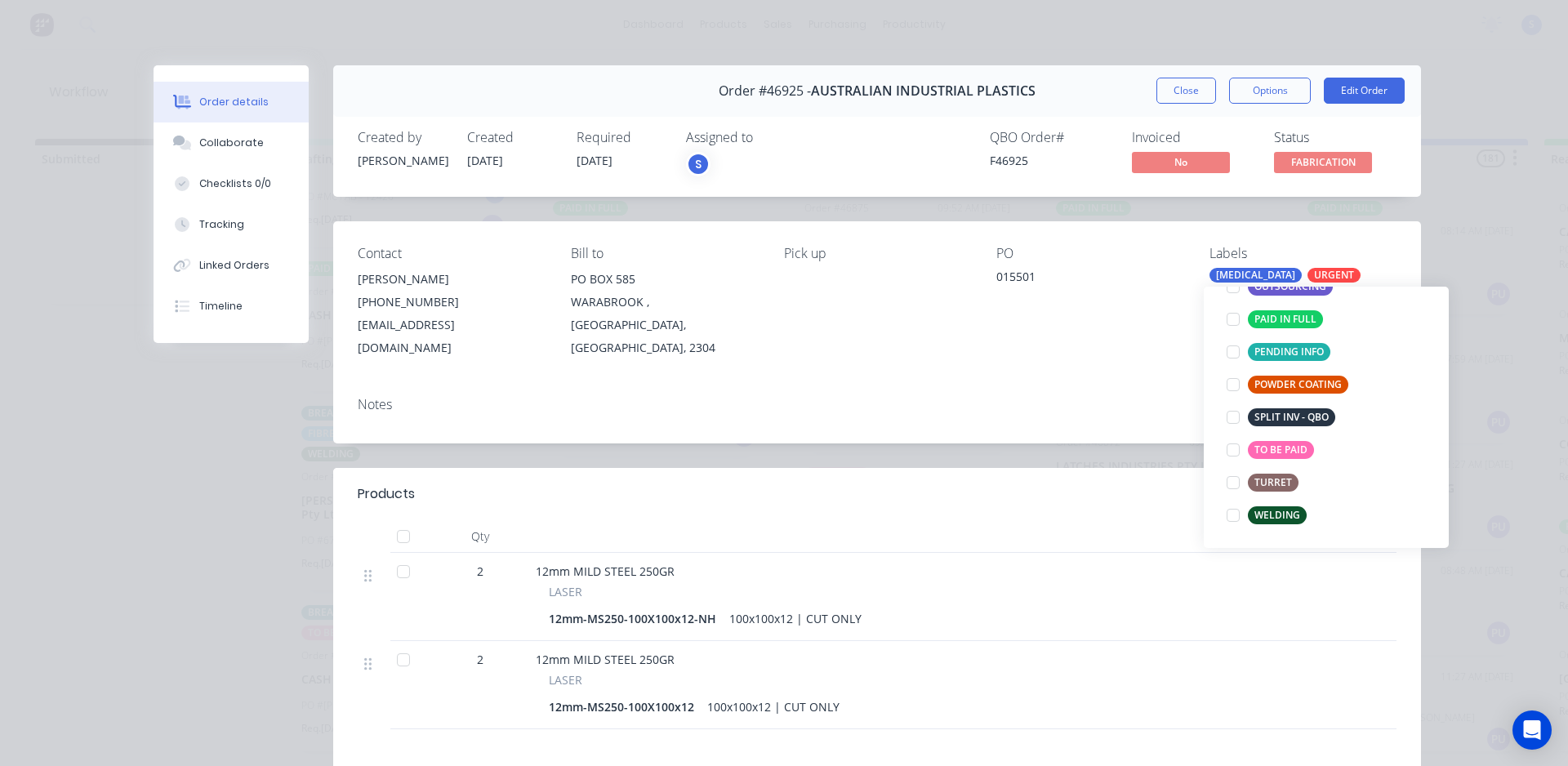
scroll to position [0, 0]
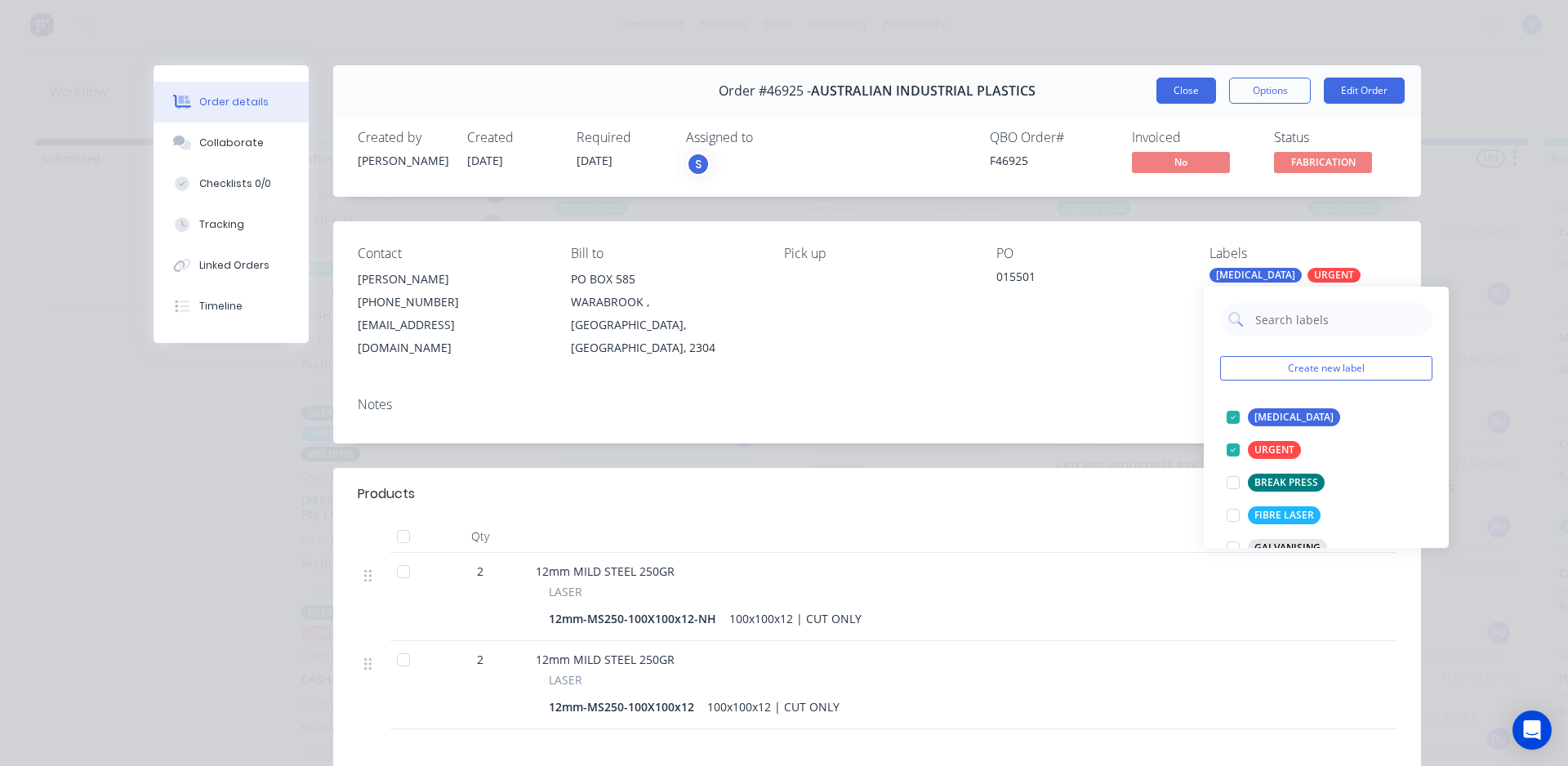
click at [1192, 97] on button "Close" at bounding box center [1186, 91] width 59 height 26
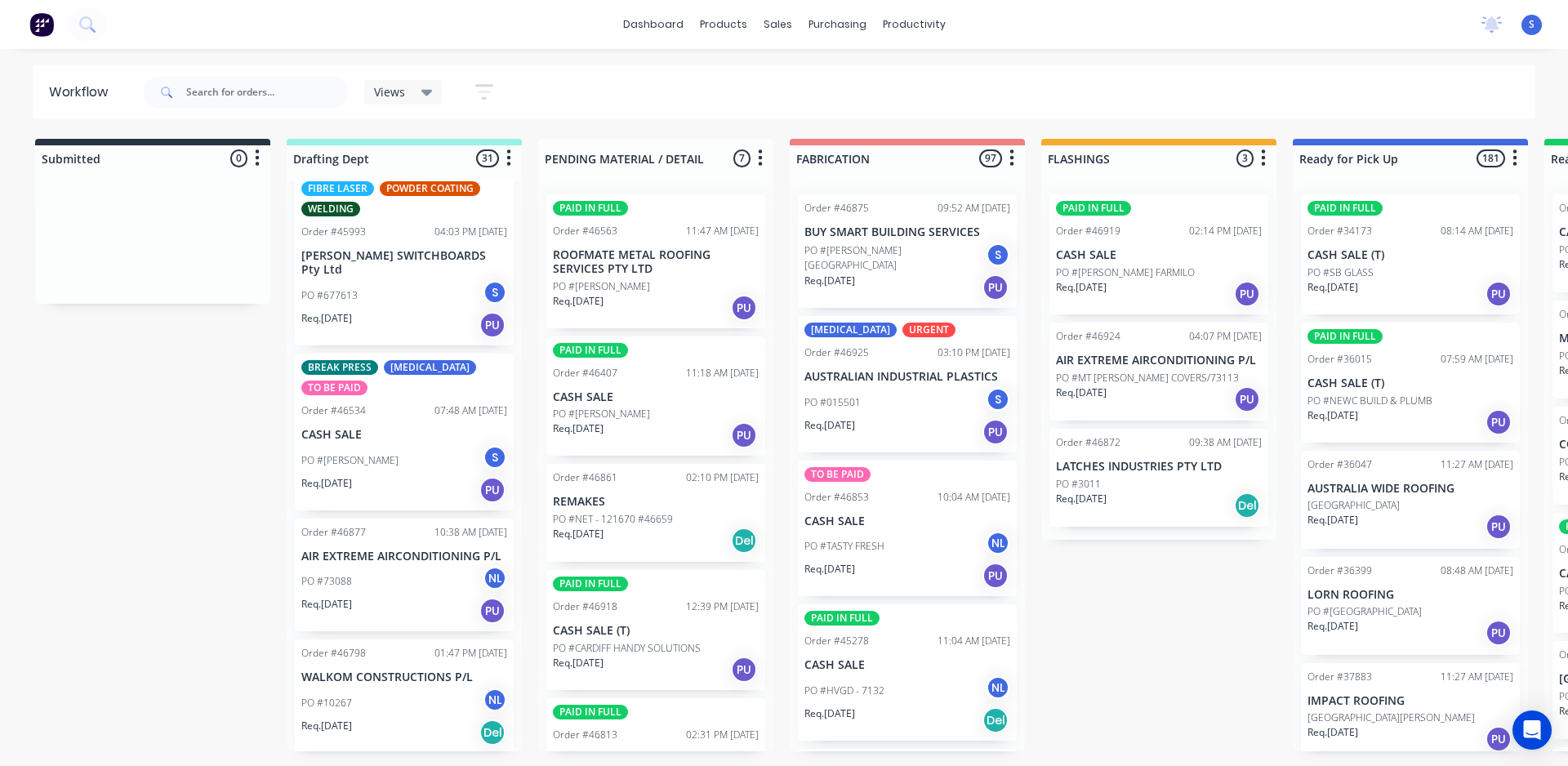
scroll to position [653, 0]
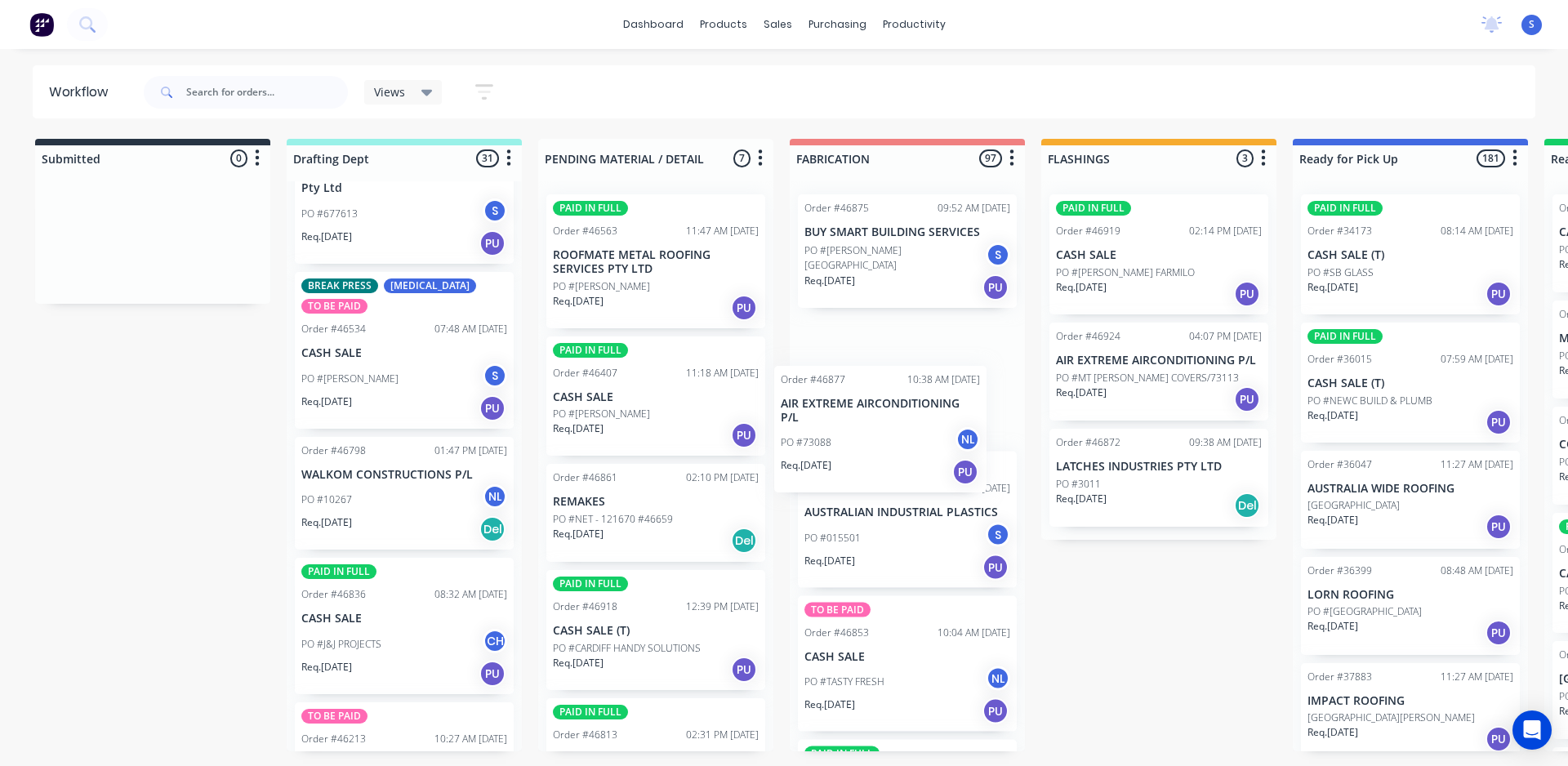
drag, startPoint x: 386, startPoint y: 506, endPoint x: 884, endPoint y: 449, distance: 501.3
click at [884, 449] on div "Submitted 0 Sort By Created date Required date Order number Customer name Most …" at bounding box center [1350, 444] width 2725 height 613
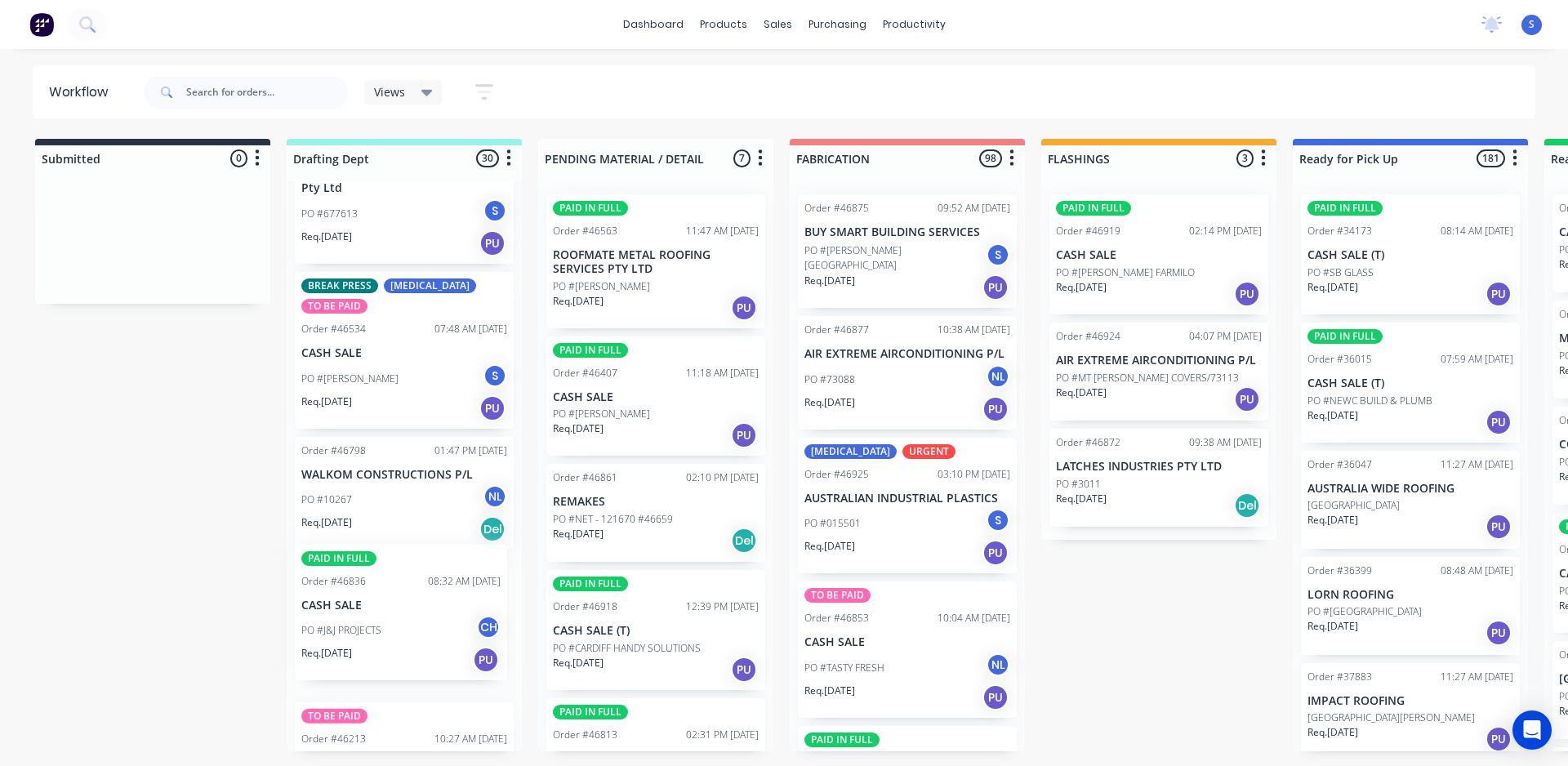
scroll to position [654, 0]
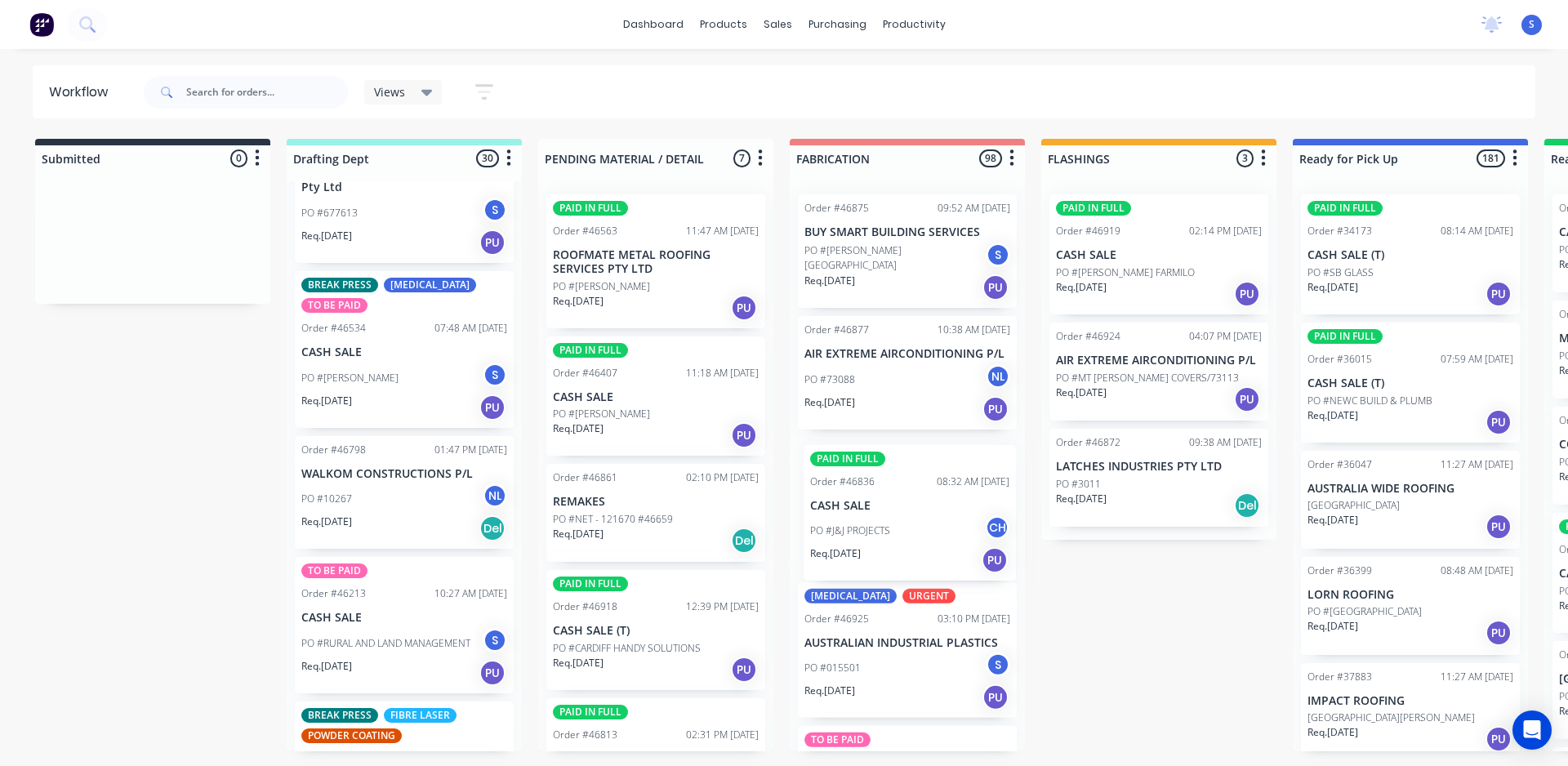
drag, startPoint x: 371, startPoint y: 642, endPoint x: 890, endPoint y: 541, distance: 528.7
click at [890, 541] on div "Submitted 0 Sort By Created date Required date Order number Customer name Most …" at bounding box center [1350, 444] width 2725 height 613
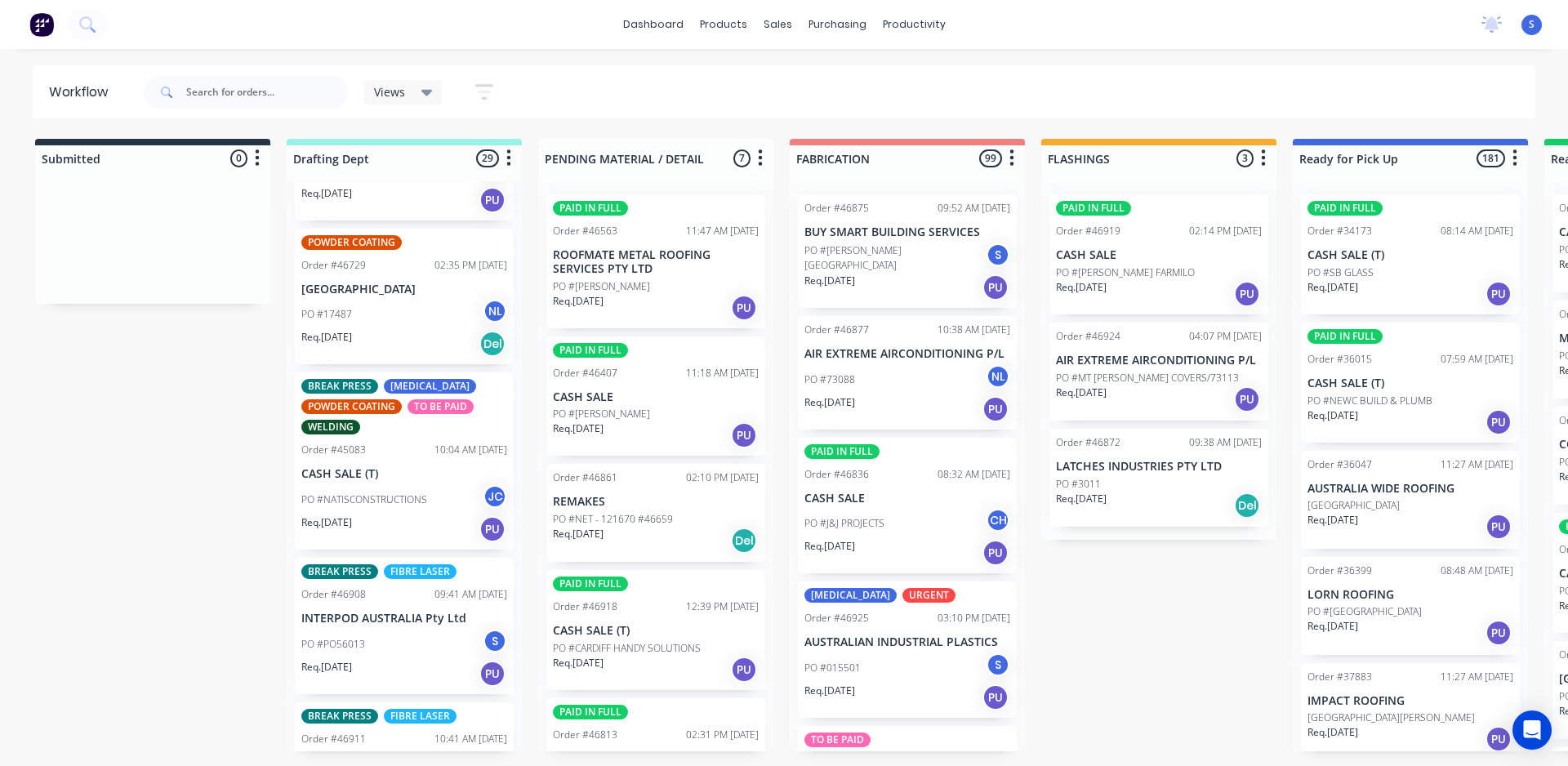
scroll to position [1552, 0]
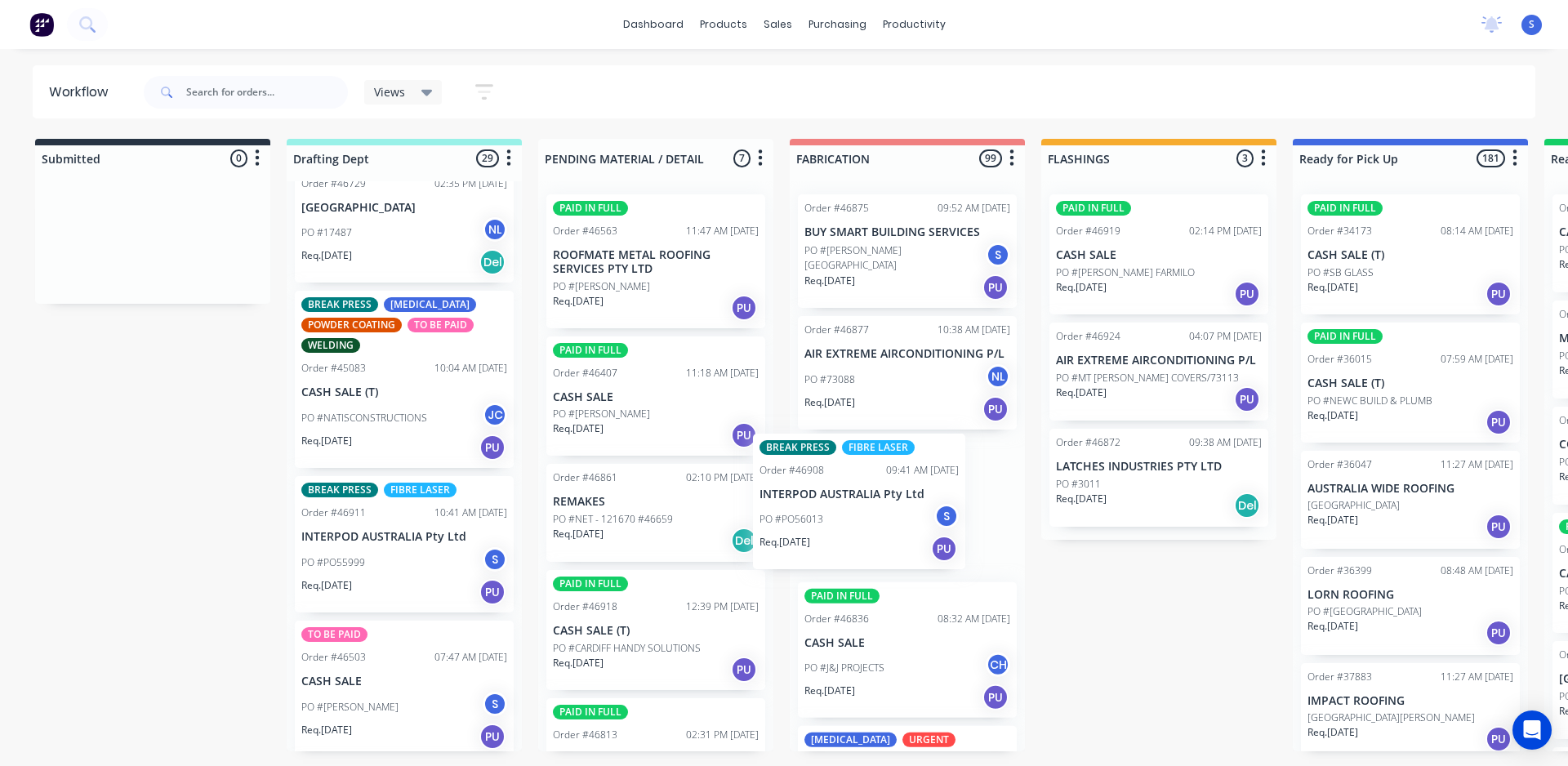
drag, startPoint x: 378, startPoint y: 536, endPoint x: 840, endPoint y: 522, distance: 462.2
click at [840, 522] on div "Submitted 0 Sort By Created date Required date Order number Customer name Most …" at bounding box center [1350, 444] width 2725 height 613
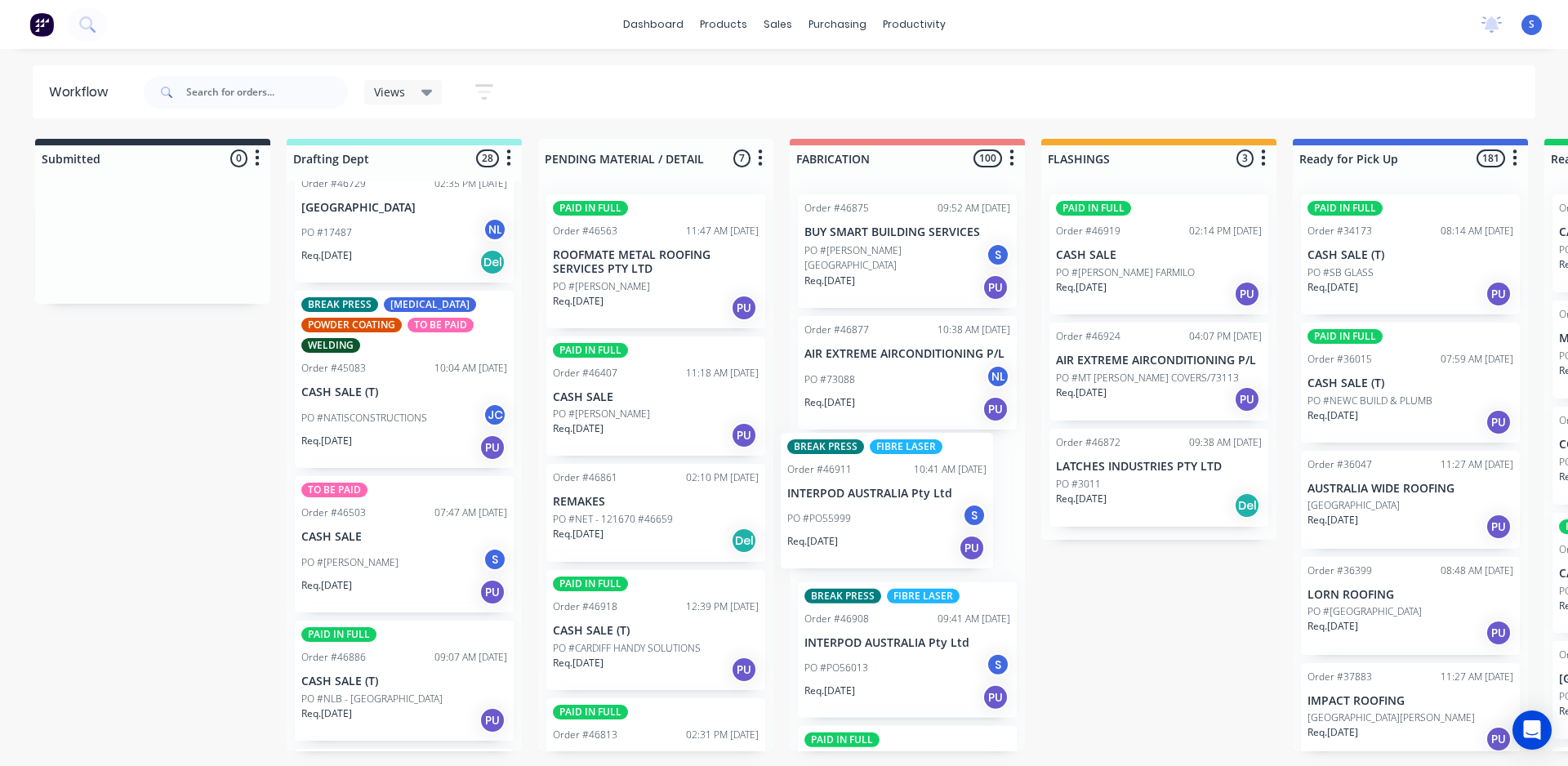
drag, startPoint x: 365, startPoint y: 551, endPoint x: 864, endPoint y: 538, distance: 499.2
click at [864, 538] on div "Submitted 0 Sort By Created date Required date Order number Customer name Most …" at bounding box center [1350, 444] width 2725 height 613
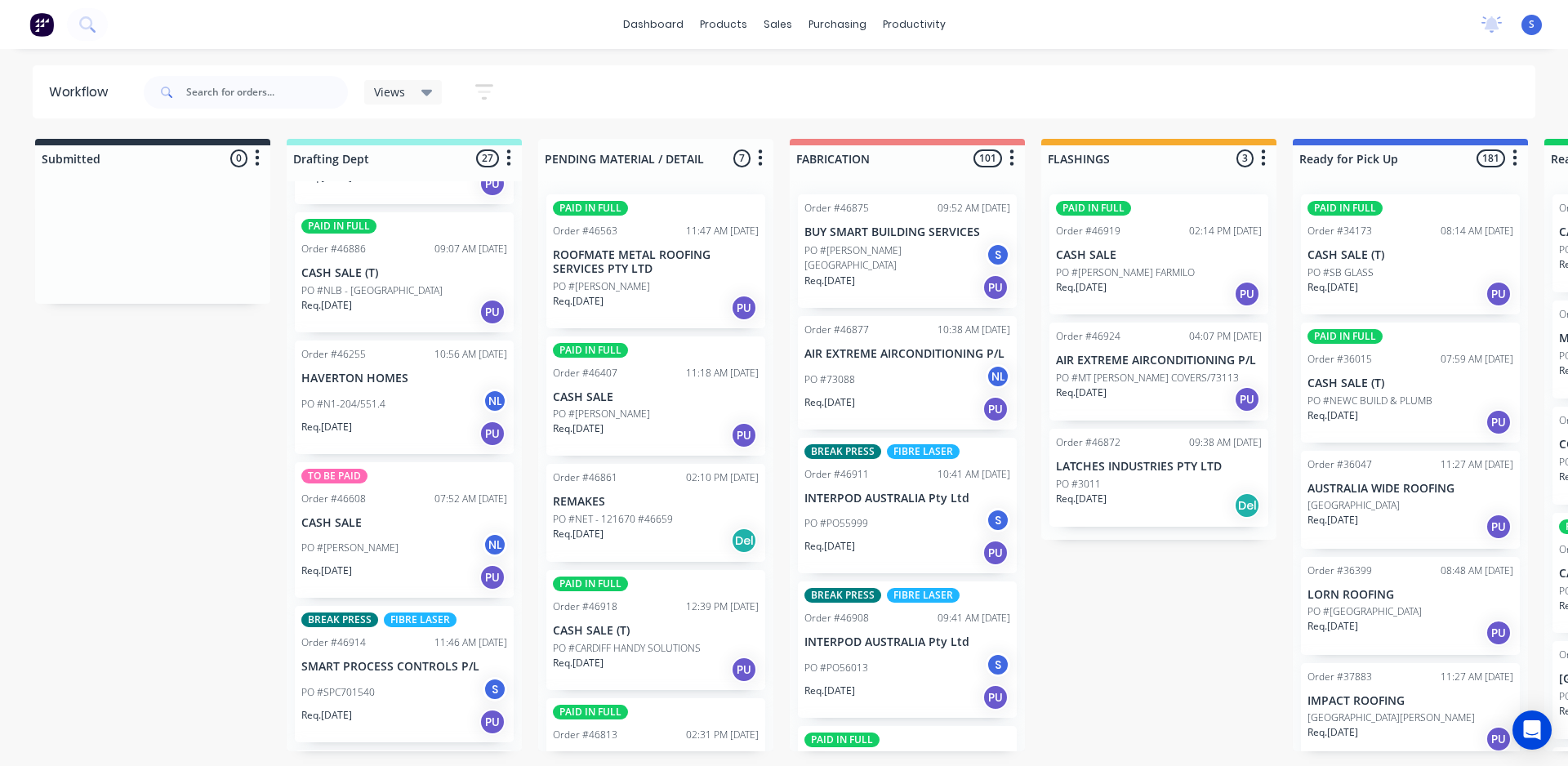
scroll to position [2042, 0]
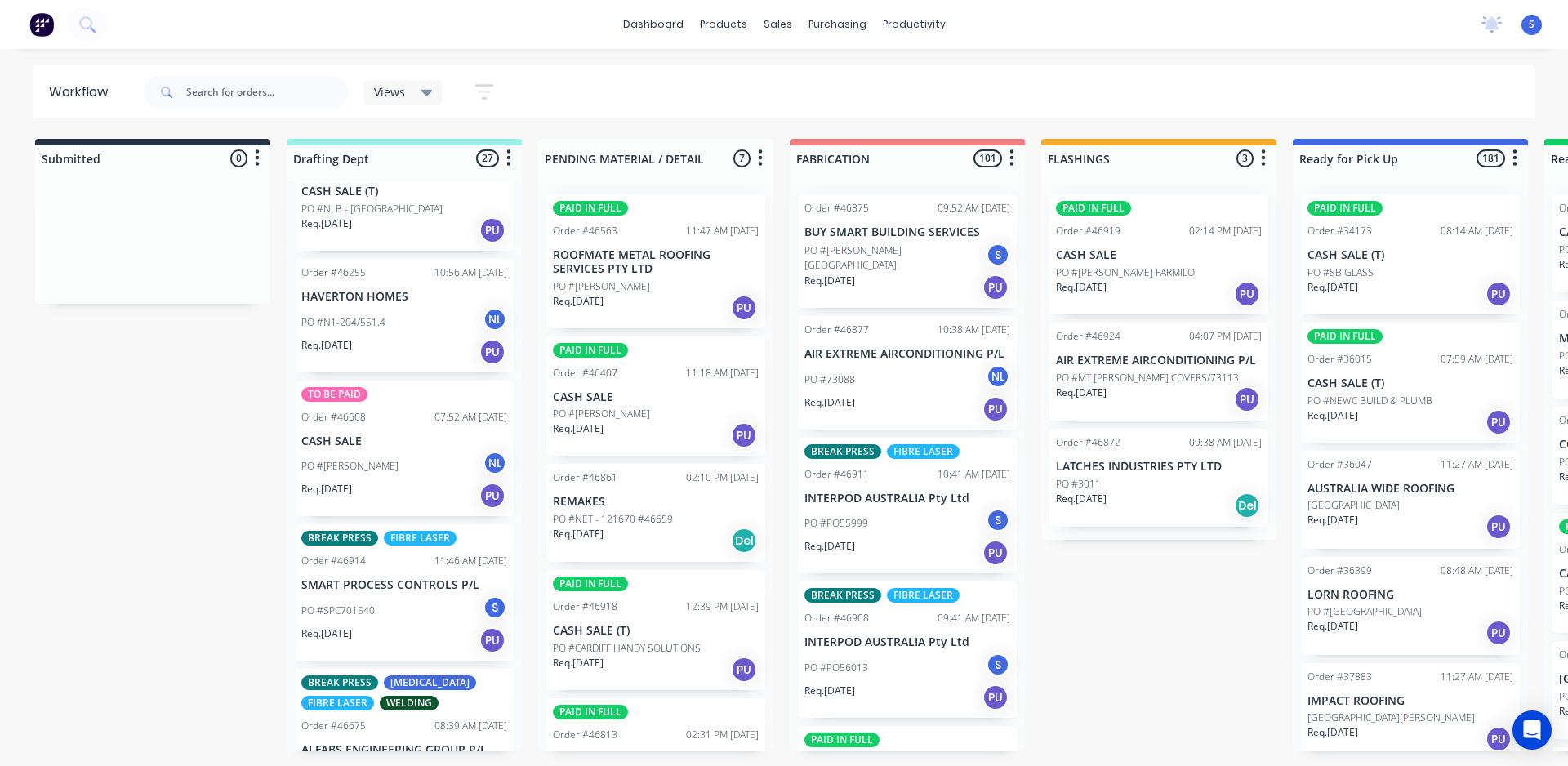
click at [351, 597] on div "PO #SPC701540 S" at bounding box center [404, 611] width 206 height 31
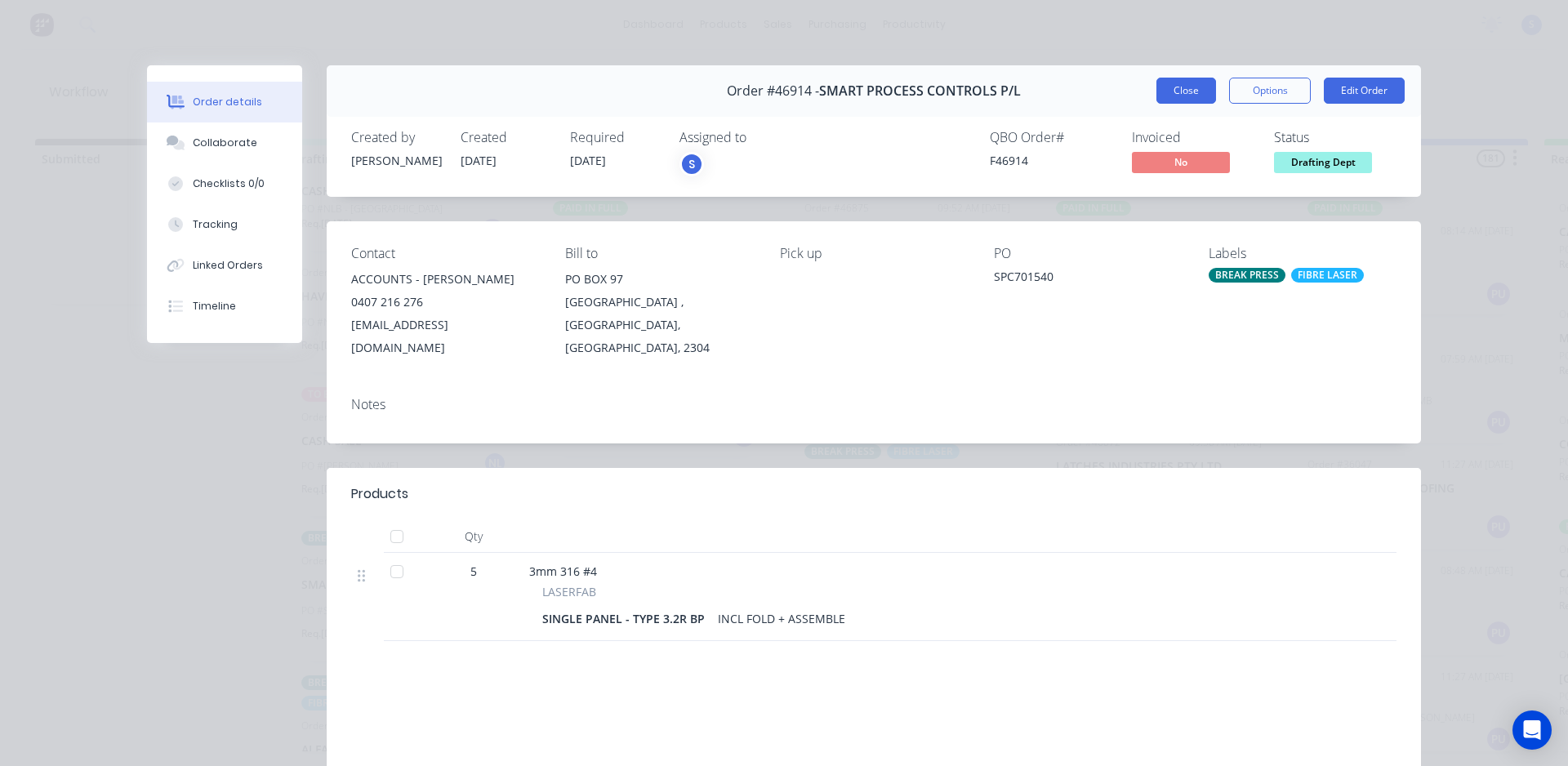
click at [1196, 86] on button "Close" at bounding box center [1186, 91] width 59 height 26
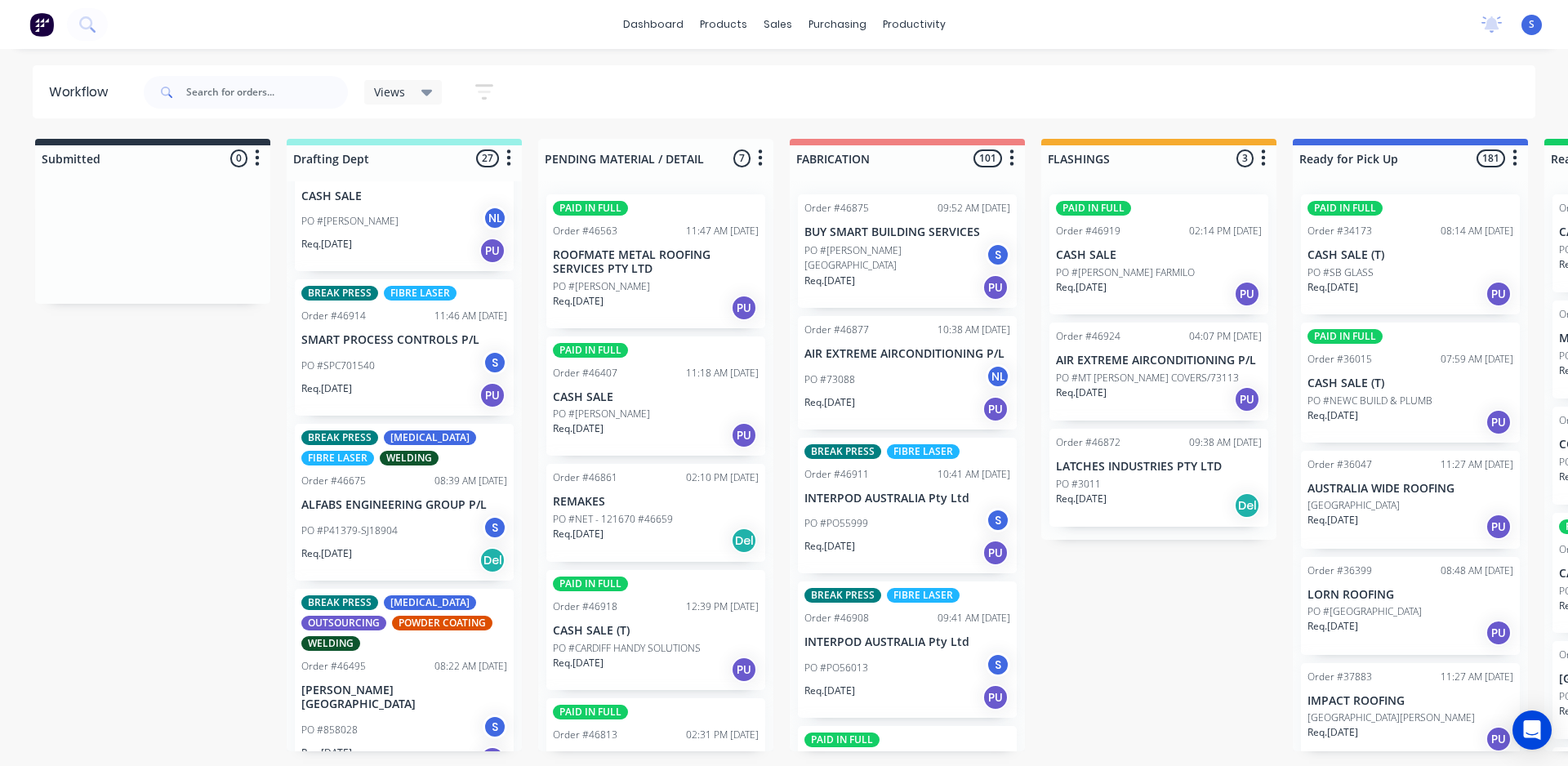
scroll to position [2368, 0]
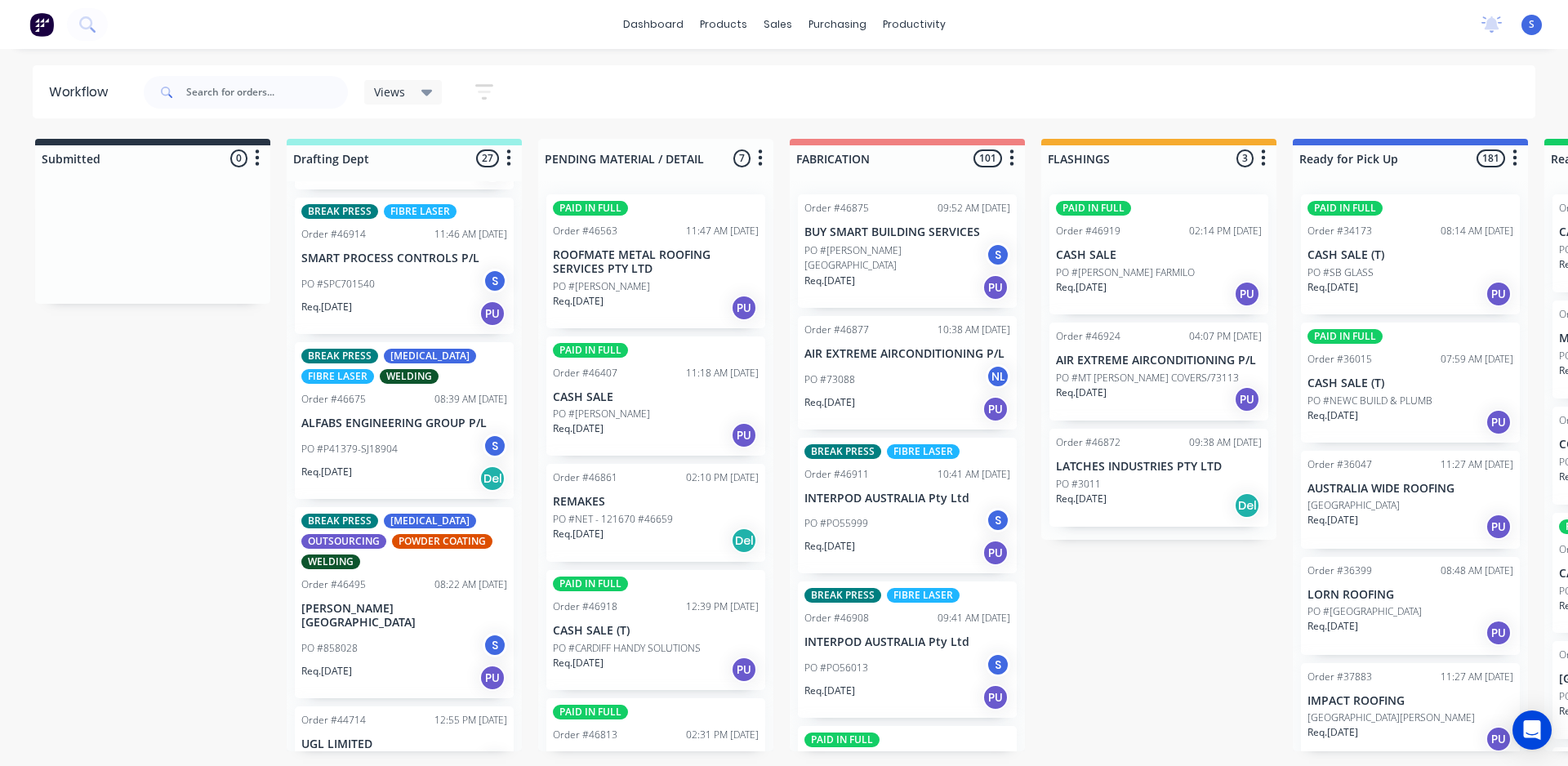
click at [369, 633] on div "PO #858028 S" at bounding box center [404, 649] width 206 height 31
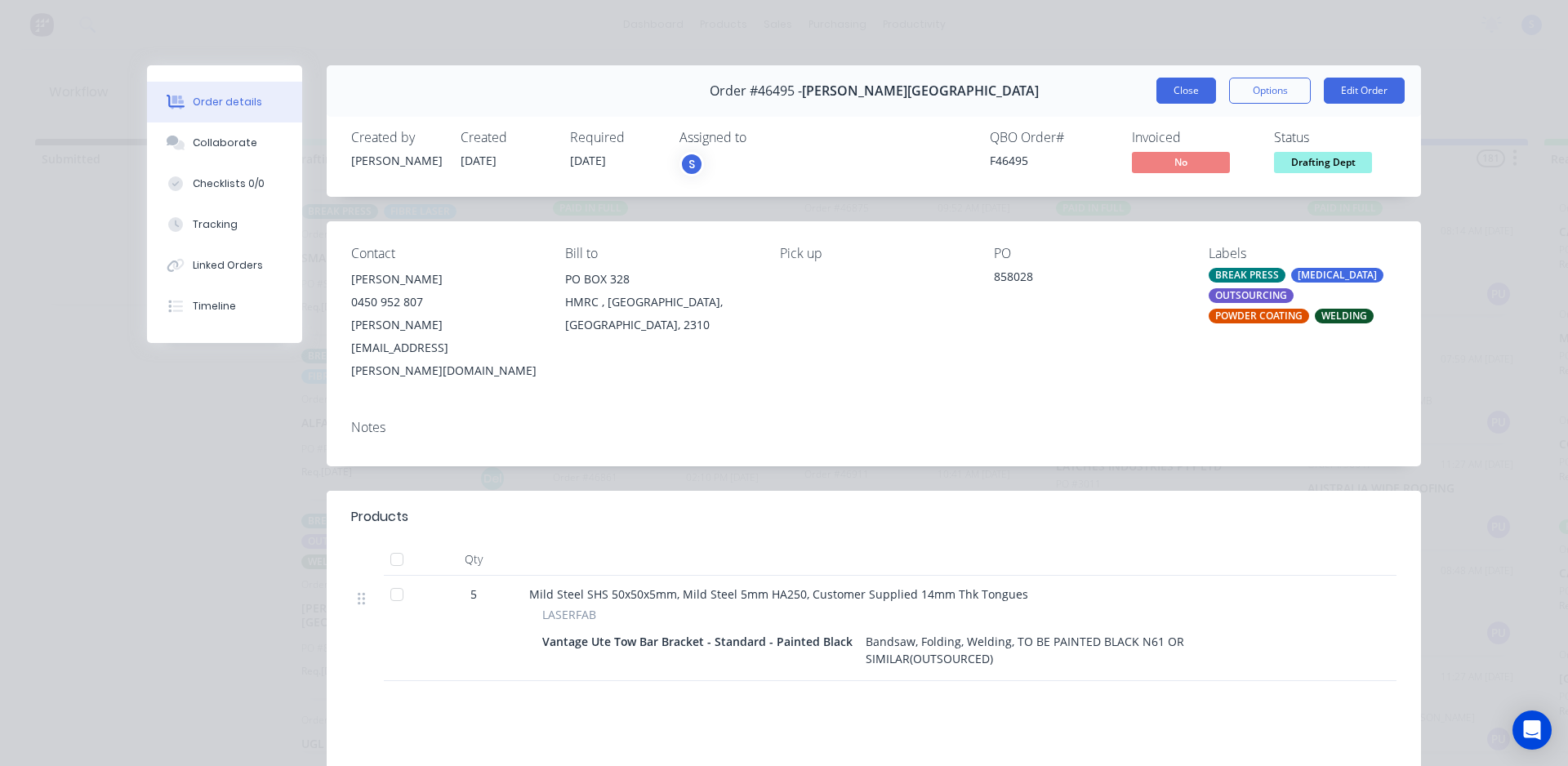
click at [1169, 92] on button "Close" at bounding box center [1186, 91] width 59 height 26
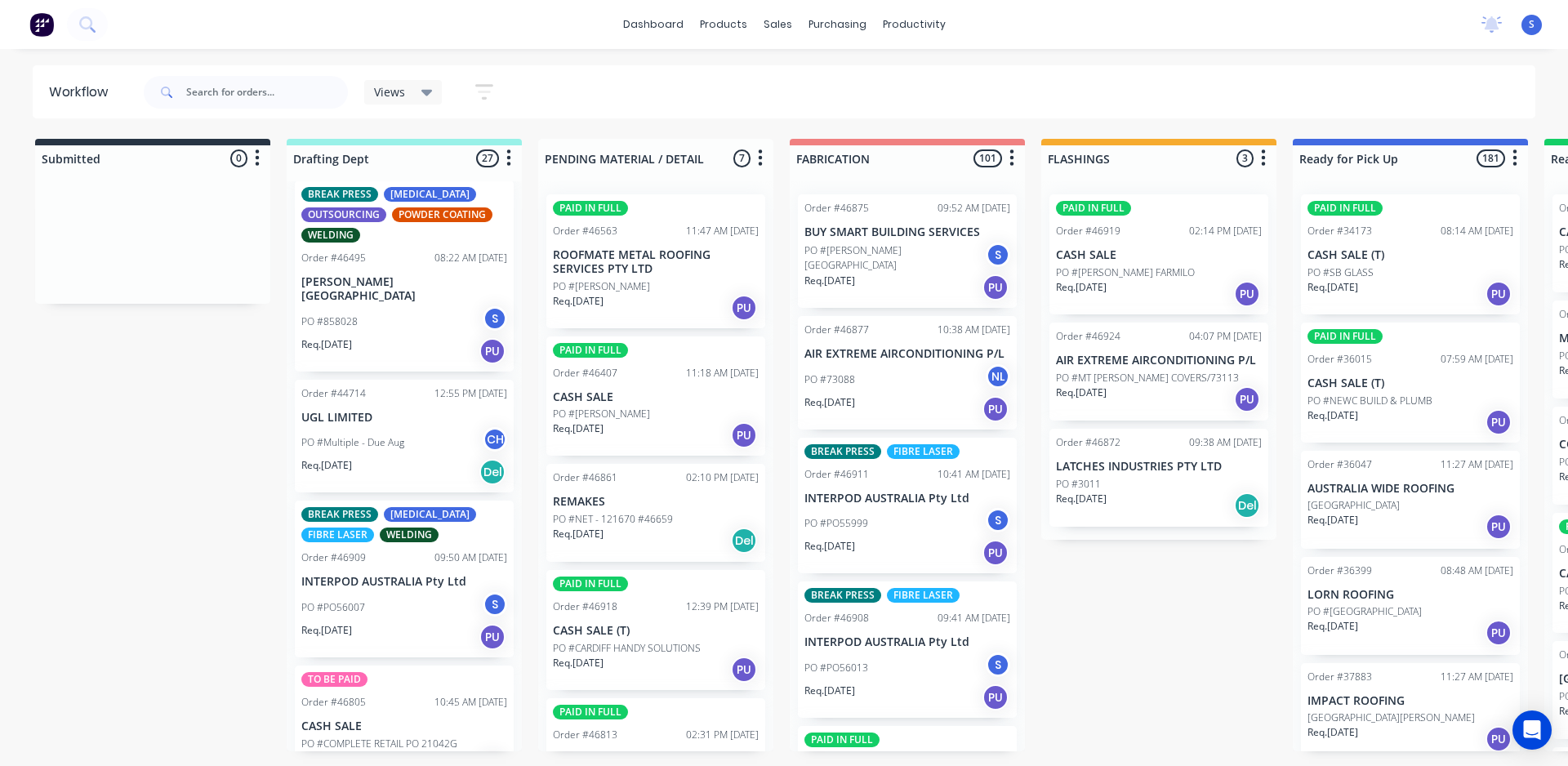
scroll to position [2777, 0]
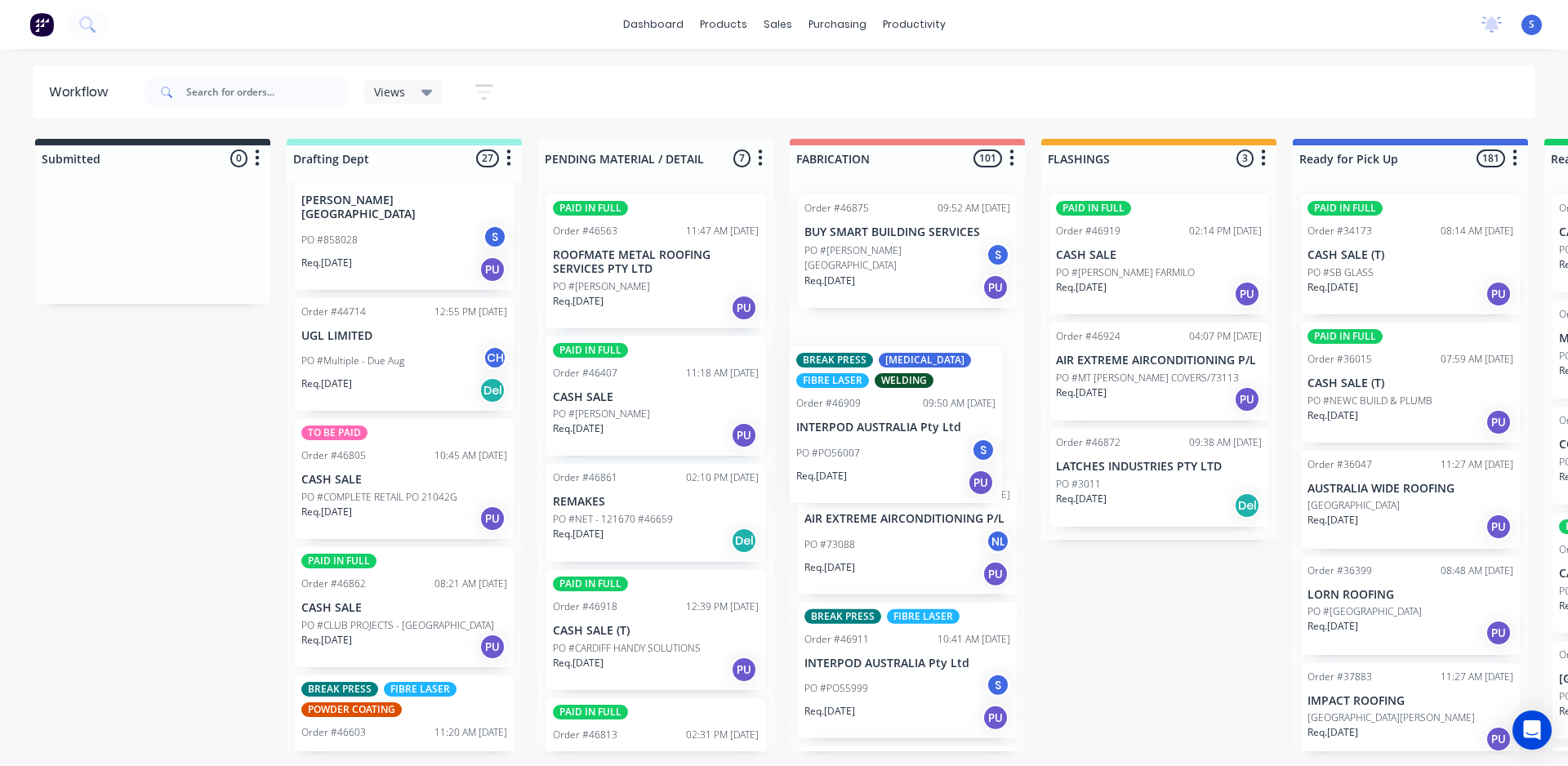
drag, startPoint x: 377, startPoint y: 488, endPoint x: 878, endPoint y: 459, distance: 501.8
click at [878, 459] on div "Submitted 0 Sort By Created date Required date Order number Customer name Most …" at bounding box center [1350, 444] width 2725 height 613
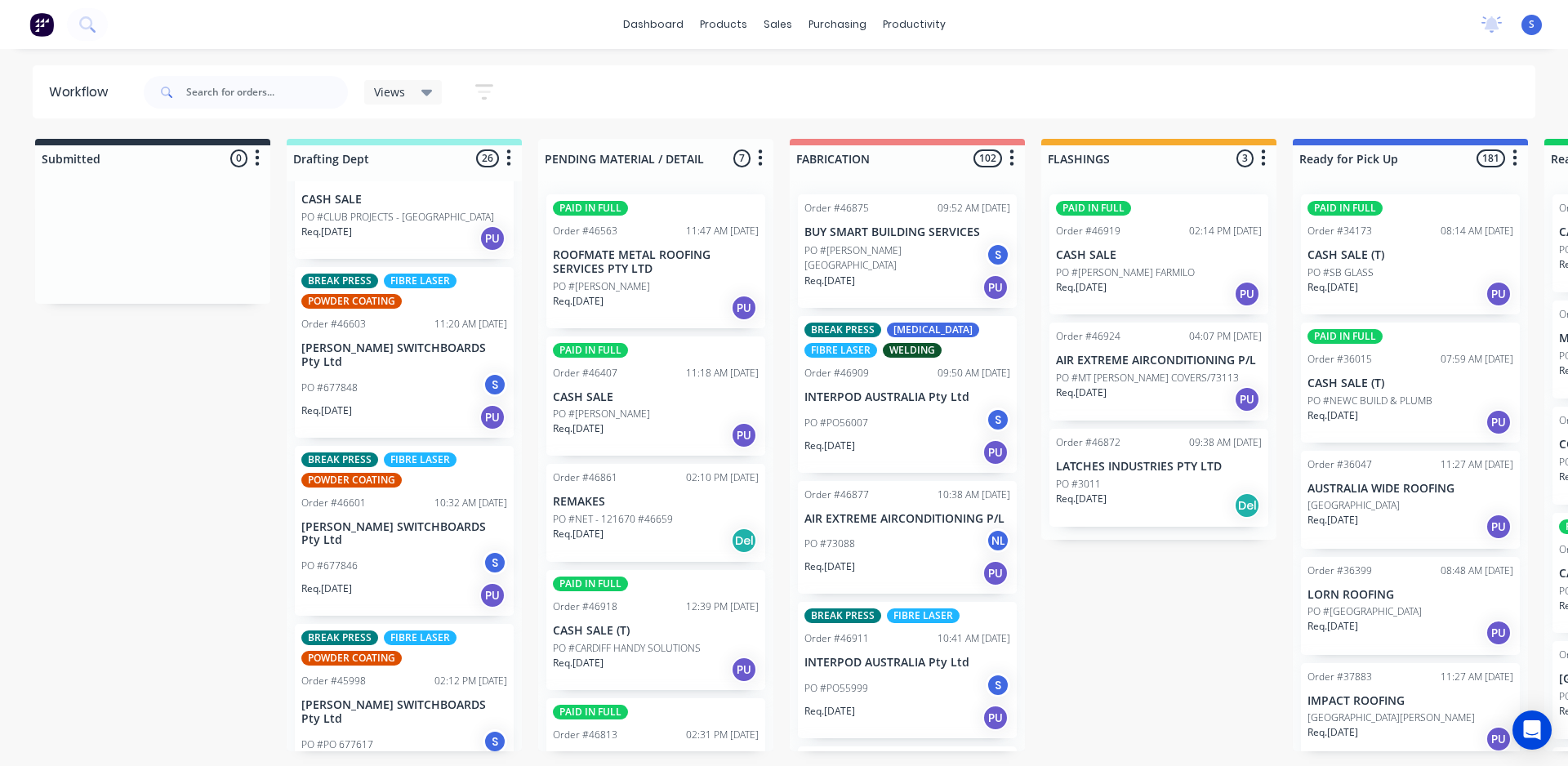
scroll to position [3312, 0]
